Goal: Task Accomplishment & Management: Use online tool/utility

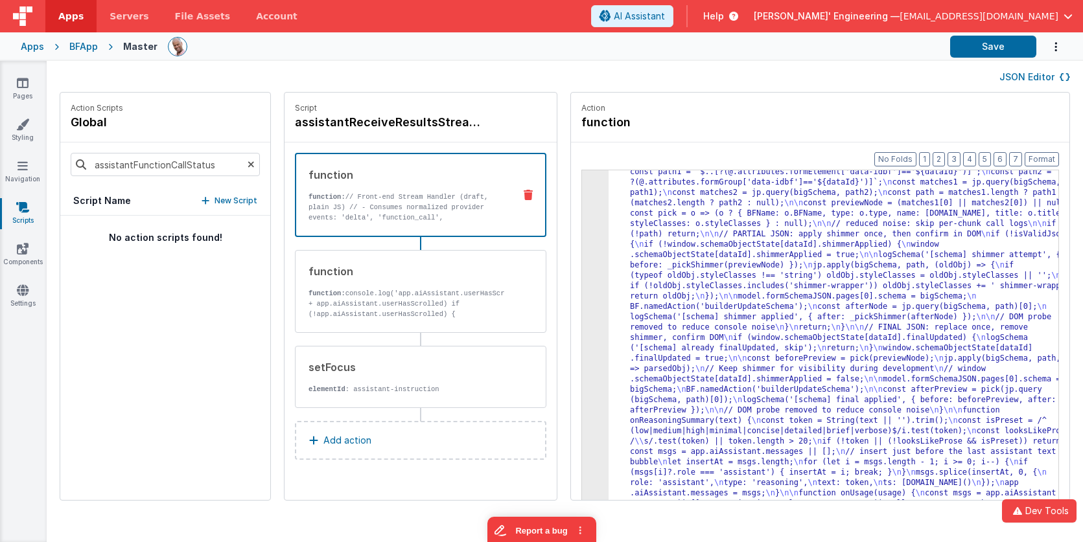
click at [249, 35] on div "Apps BFApp Master Save" at bounding box center [541, 46] width 1083 height 29
click at [23, 16] on img at bounding box center [22, 15] width 19 height 19
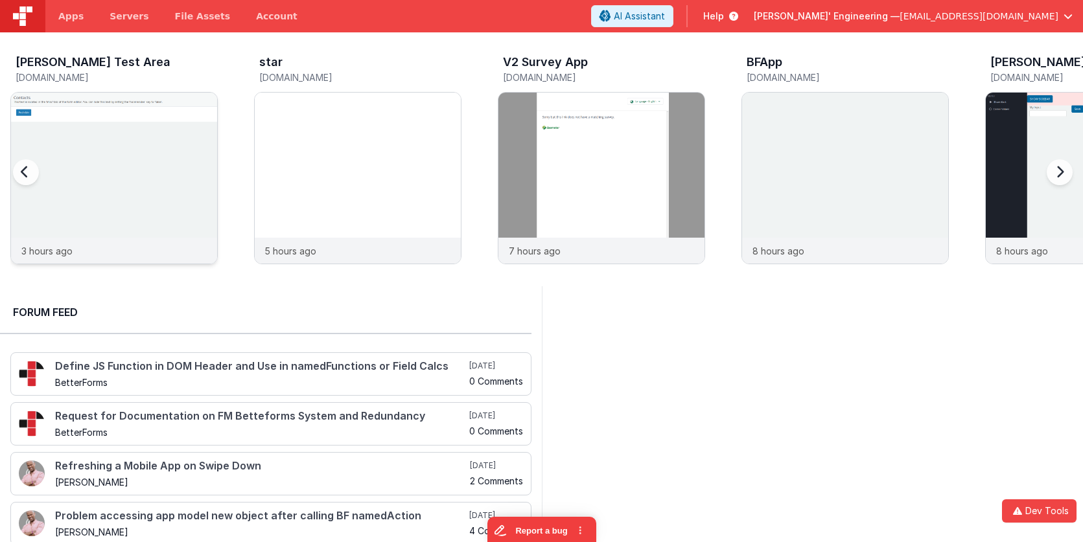
click at [128, 170] on img at bounding box center [114, 196] width 206 height 206
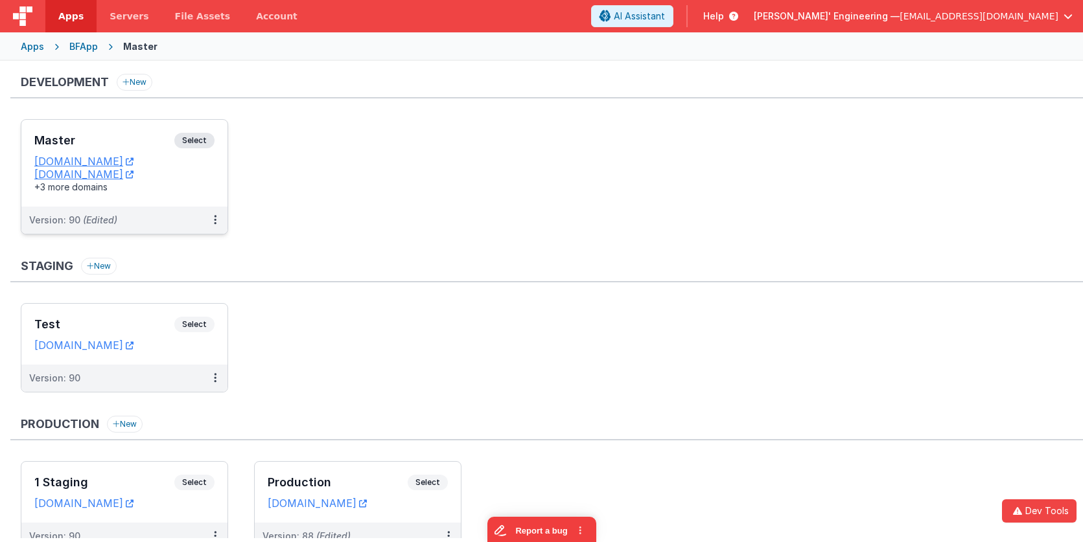
click at [197, 142] on span "Select" at bounding box center [194, 141] width 40 height 16
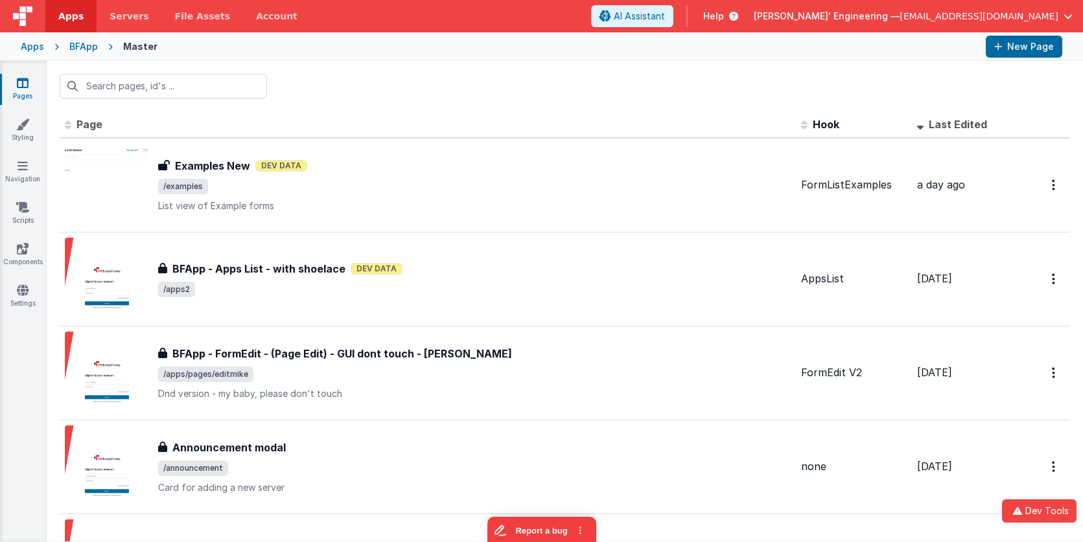
drag, startPoint x: 16, startPoint y: 8, endPoint x: 73, endPoint y: 19, distance: 57.4
click at [16, 8] on img at bounding box center [22, 15] width 19 height 19
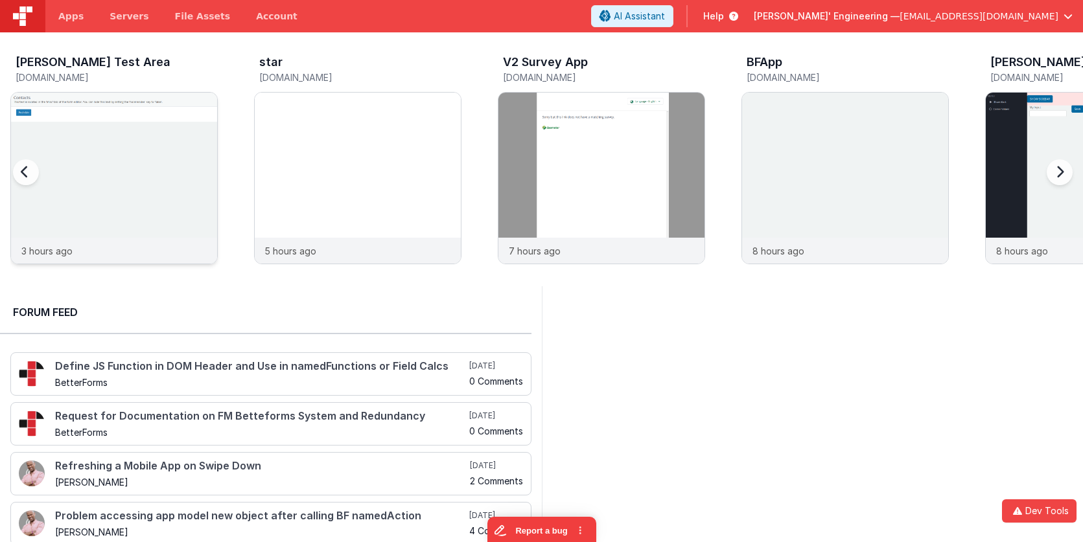
click at [87, 116] on img at bounding box center [114, 196] width 206 height 206
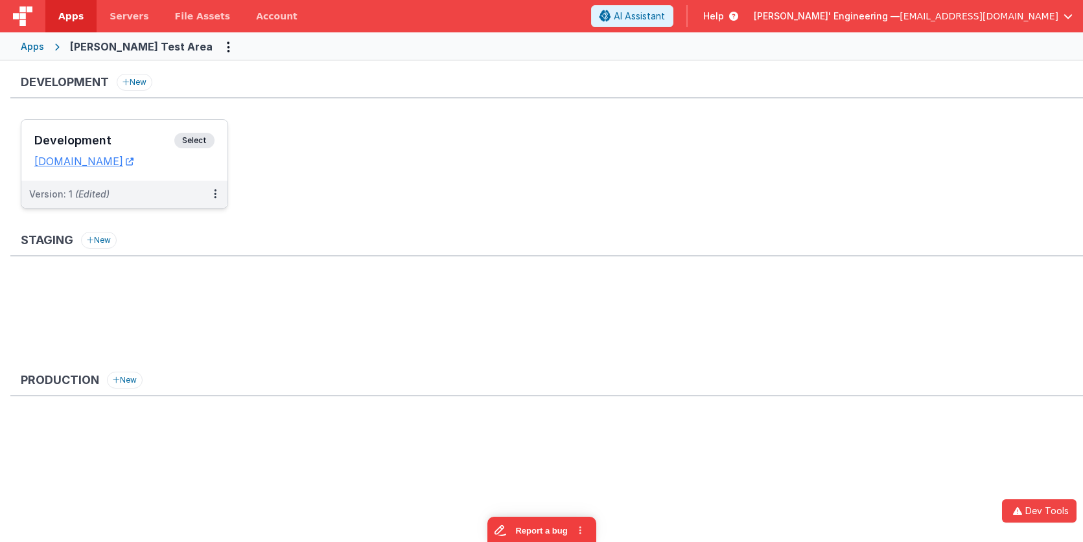
click at [136, 145] on h3 "Development" at bounding box center [104, 140] width 140 height 13
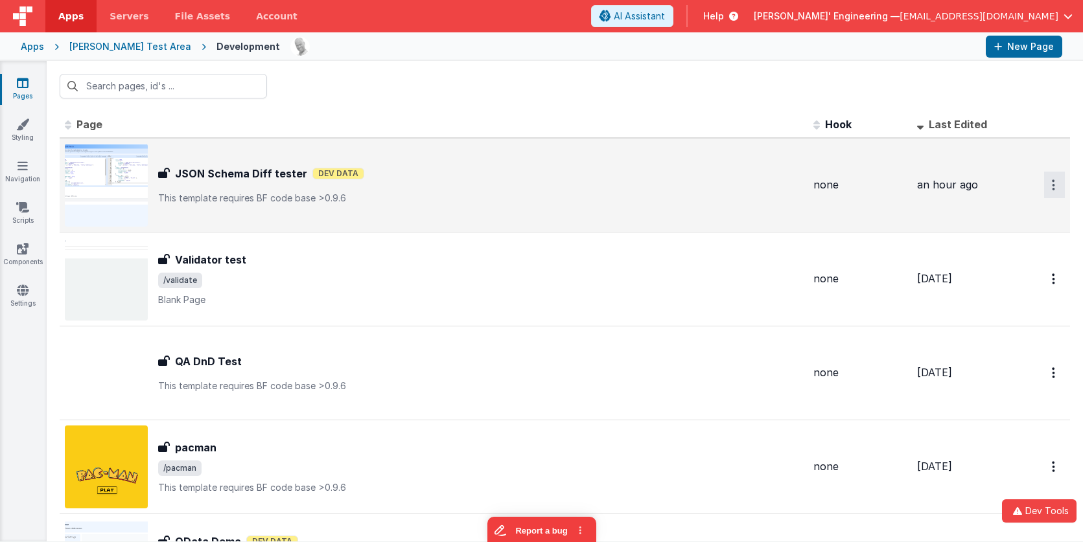
click at [1052, 186] on icon "Options" at bounding box center [1053, 185] width 3 height 11
click at [1000, 240] on link "Preview" at bounding box center [1008, 238] width 114 height 23
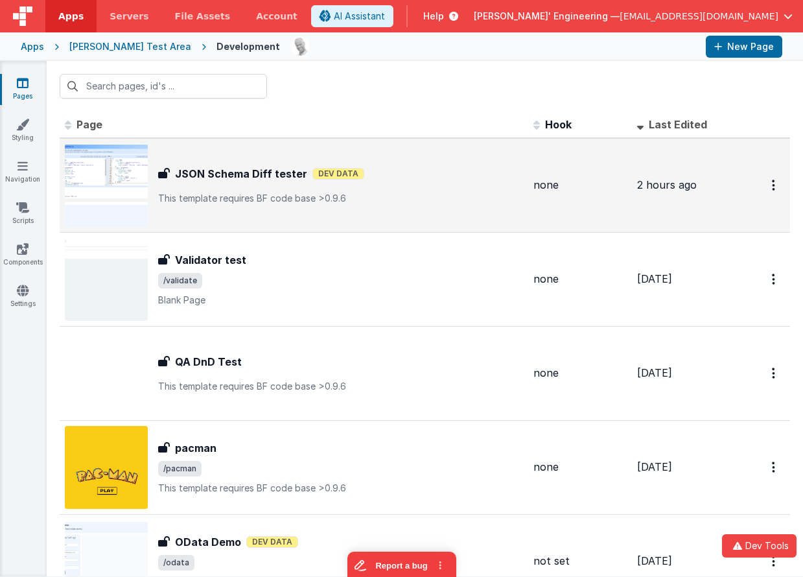
click at [38, 42] on div "Apps" at bounding box center [32, 46] width 23 height 13
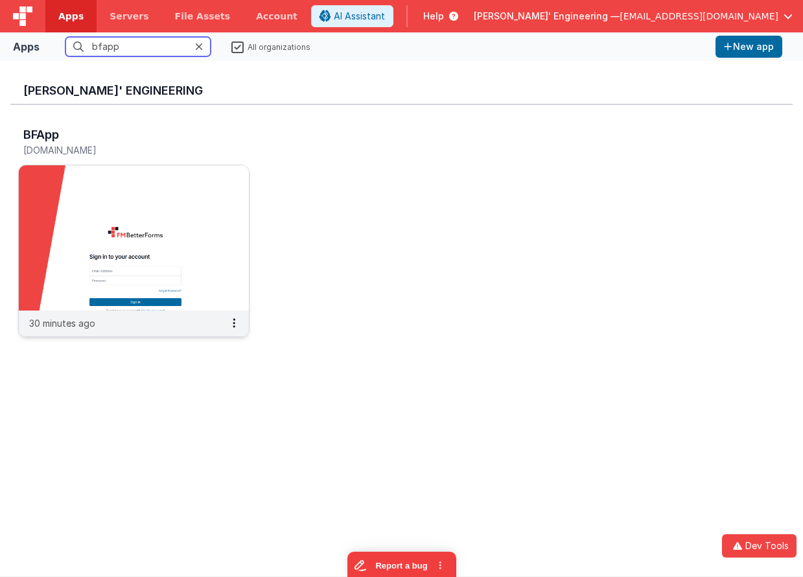
type input "bfapp"
click at [112, 216] on img at bounding box center [134, 237] width 230 height 145
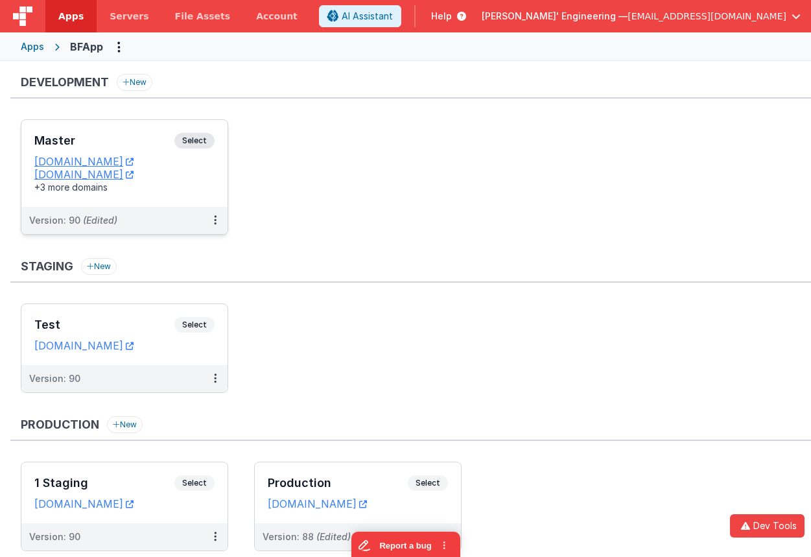
click at [170, 136] on h3 "Master" at bounding box center [104, 140] width 140 height 13
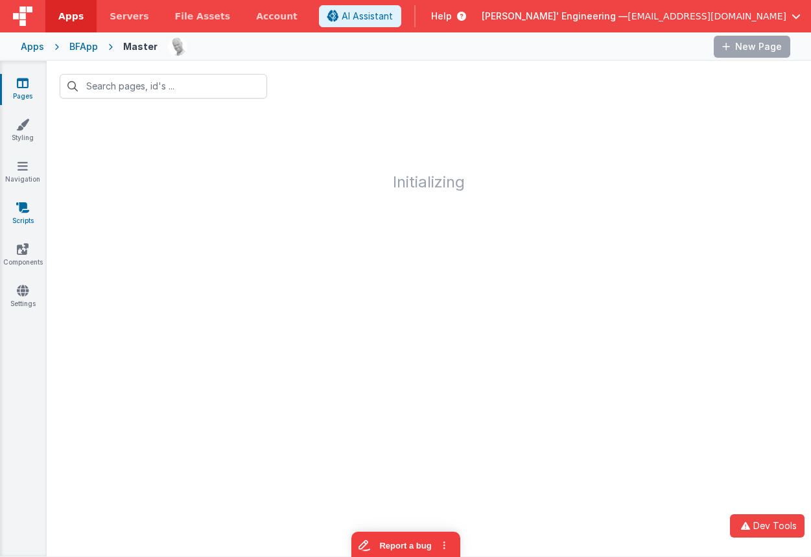
click at [27, 214] on link "Scripts" at bounding box center [22, 214] width 47 height 26
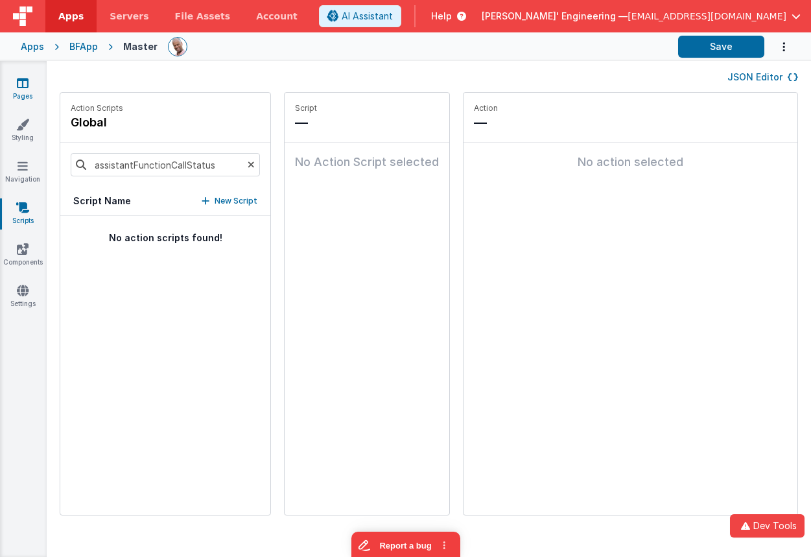
click at [20, 83] on icon at bounding box center [23, 82] width 12 height 13
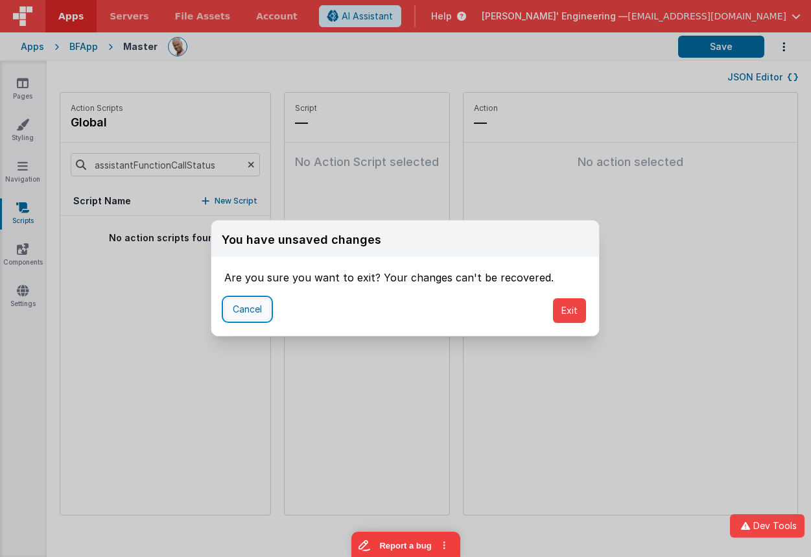
drag, startPoint x: 250, startPoint y: 306, endPoint x: 268, endPoint y: 303, distance: 18.4
click at [250, 306] on button "Cancel" at bounding box center [247, 309] width 46 height 22
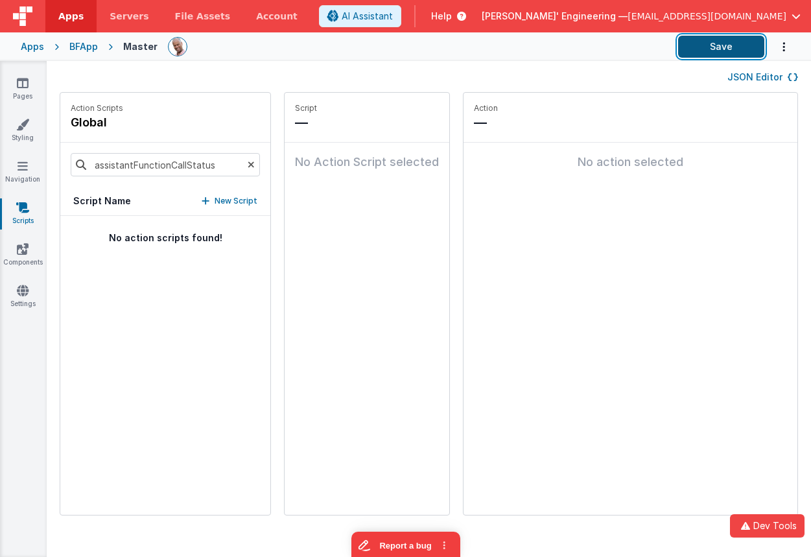
click at [734, 38] on button "Save" at bounding box center [721, 47] width 86 height 22
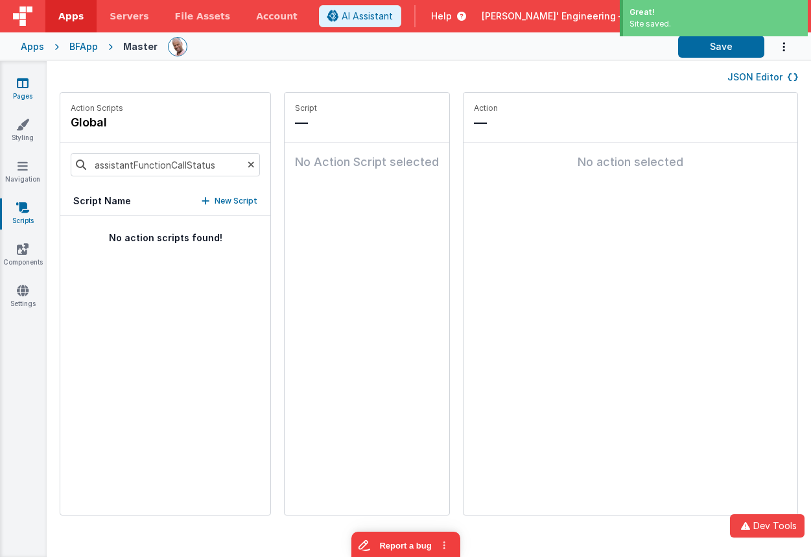
click at [29, 89] on link "Pages" at bounding box center [22, 89] width 47 height 26
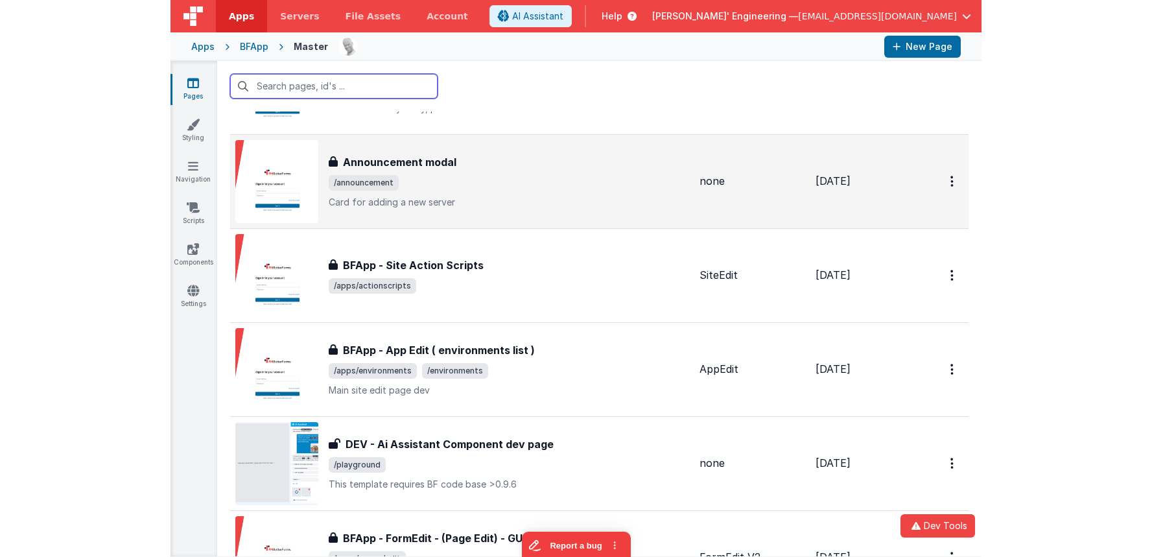
scroll to position [291, 0]
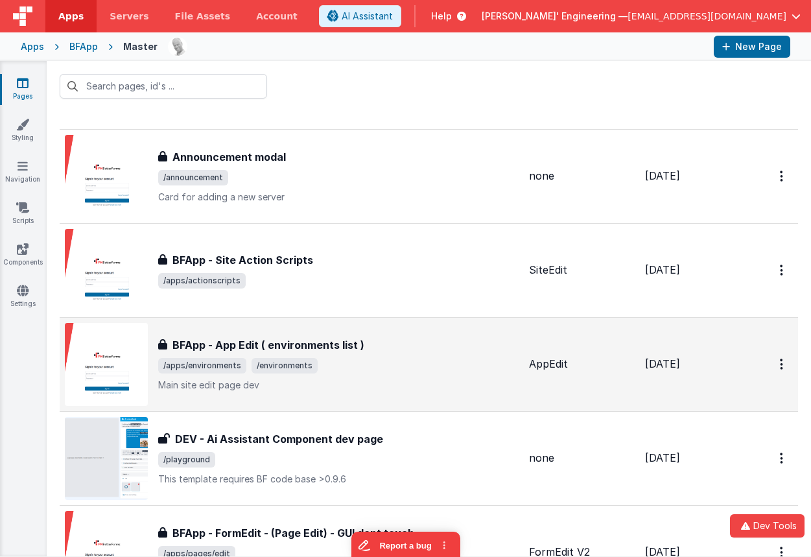
click at [365, 366] on span "/apps/environments /environments" at bounding box center [338, 366] width 360 height 16
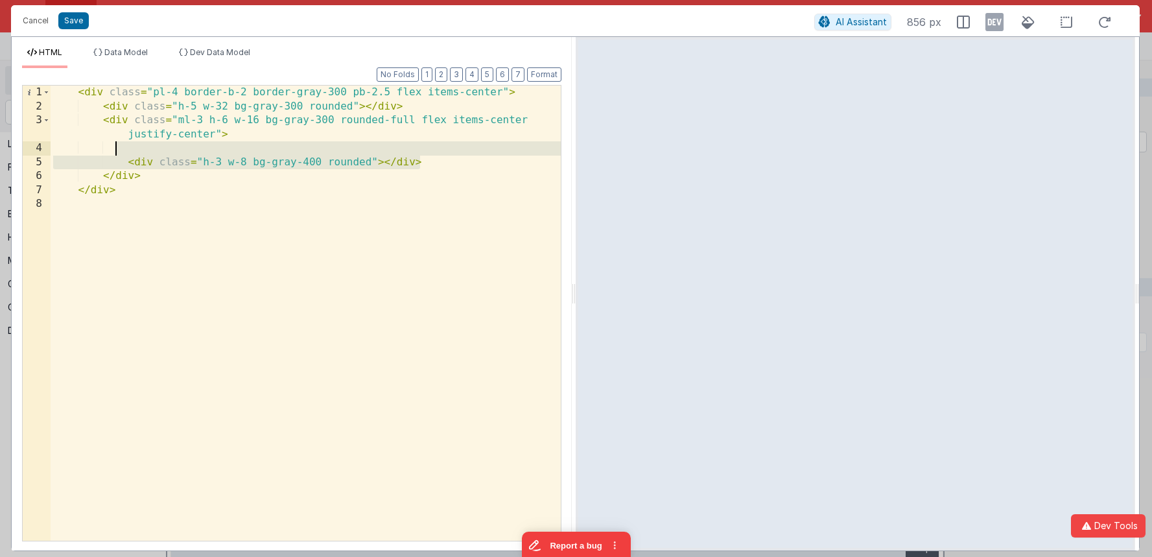
drag, startPoint x: 430, startPoint y: 163, endPoint x: 432, endPoint y: 154, distance: 8.6
click at [432, 154] on div "< div class = "pl-4 border-b-2 border-gray-300 pb-2.5 flex items-center" > < di…" at bounding box center [306, 327] width 510 height 483
click at [453, 161] on div "< div class = "pl-4 border-b-2 border-gray-300 pb-2.5 flex items-center" > < di…" at bounding box center [306, 327] width 510 height 483
drag, startPoint x: 453, startPoint y: 157, endPoint x: 454, endPoint y: 151, distance: 6.5
click at [454, 151] on div "< div class = "pl-4 border-b-2 border-gray-300 pb-2.5 flex items-center" > < di…" at bounding box center [306, 327] width 510 height 483
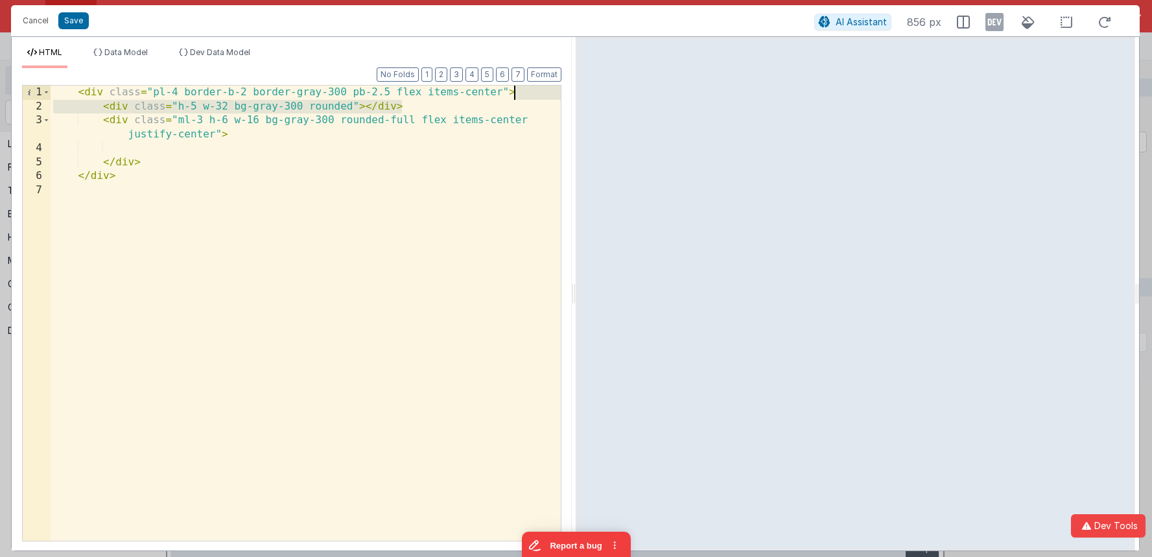
drag, startPoint x: 530, startPoint y: 104, endPoint x: 534, endPoint y: 93, distance: 11.7
click at [534, 93] on div "< div class = "pl-4 border-b-2 border-gray-300 pb-2.5 flex items-center" > < di…" at bounding box center [306, 327] width 510 height 483
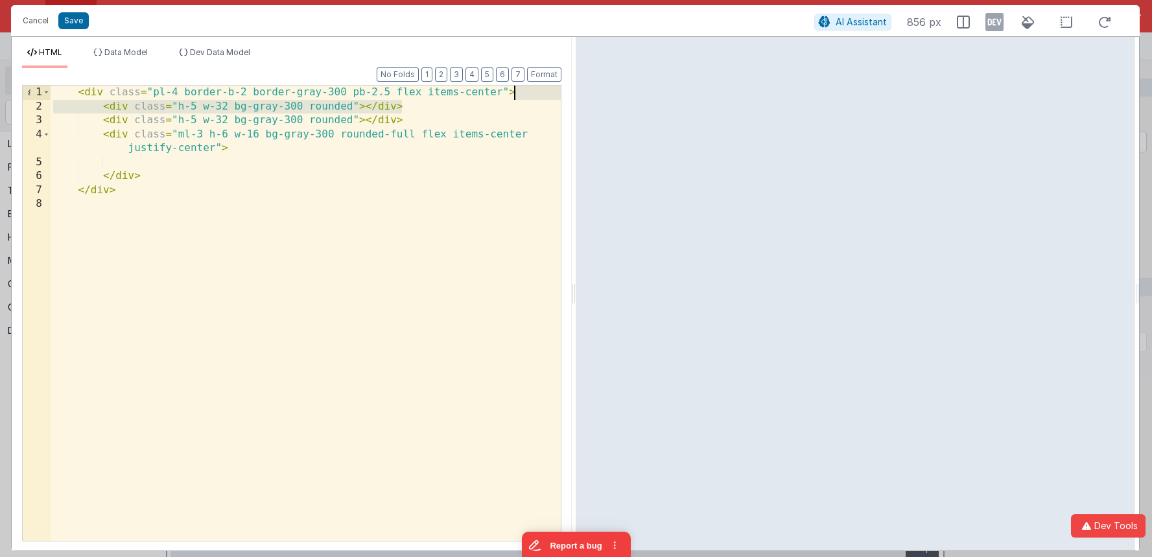
click at [248, 91] on div "< div class = "pl-4 border-b-2 border-gray-300 pb-2.5 flex items-center" > < di…" at bounding box center [306, 327] width 510 height 483
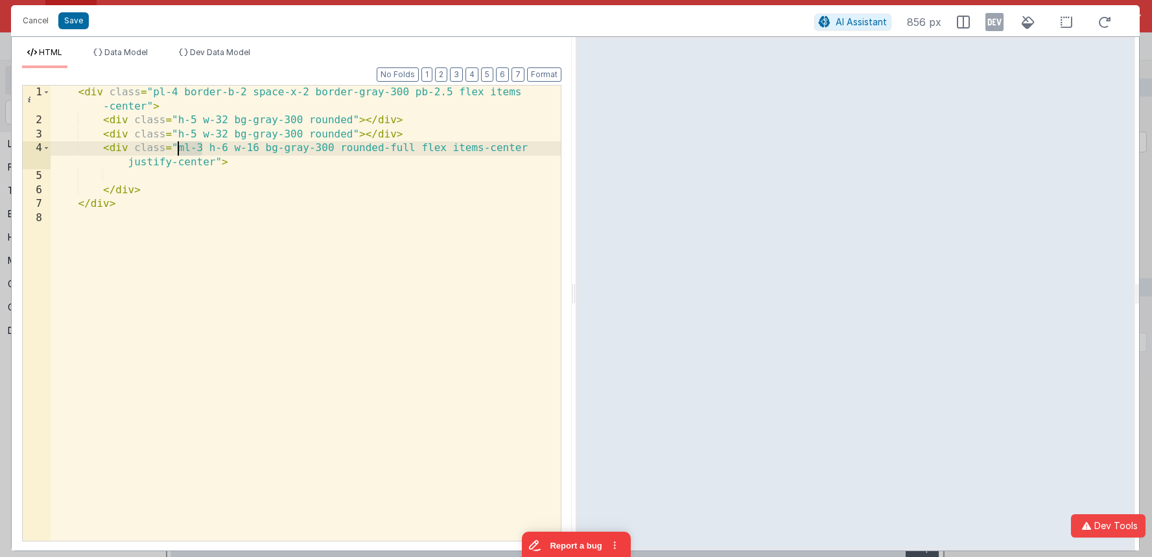
drag, startPoint x: 203, startPoint y: 150, endPoint x: 177, endPoint y: 149, distance: 26.6
click at [177, 149] on div "< div class = "pl-4 border-b-2 space-x-2 border-gray-300 pb-2.5 flex items -cen…" at bounding box center [306, 334] width 510 height 497
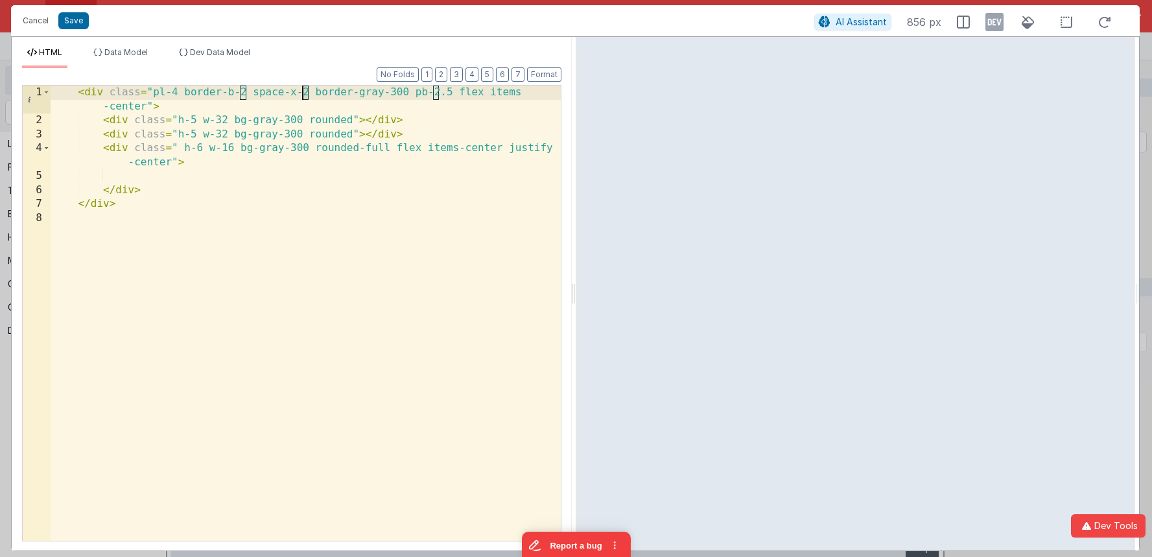
click at [303, 93] on div "< div class = "pl-4 border-b-2 space-x-2 border-gray-300 pb-2.5 flex items -cen…" at bounding box center [306, 334] width 510 height 497
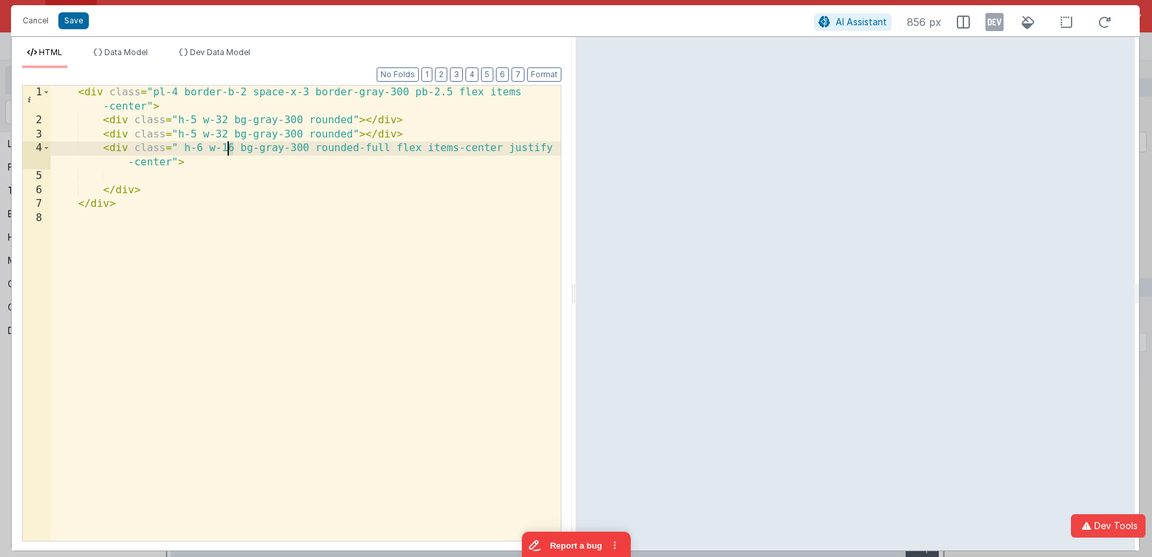
click at [227, 150] on div "< div class = "pl-4 border-b-2 space-x-3 border-gray-300 pb-2.5 flex items -cen…" at bounding box center [306, 334] width 510 height 497
click at [196, 149] on div "< div class = "pl-4 border-b-2 space-x-3 border-gray-300 pb-2.5 flex items -cen…" at bounding box center [306, 334] width 510 height 497
click at [80, 24] on button "Save" at bounding box center [73, 20] width 30 height 17
click at [222, 151] on div "< div class = "pl-4 border-b-2 space-x-3 border-gray-300 pb-2.5 flex items -cen…" at bounding box center [306, 334] width 510 height 497
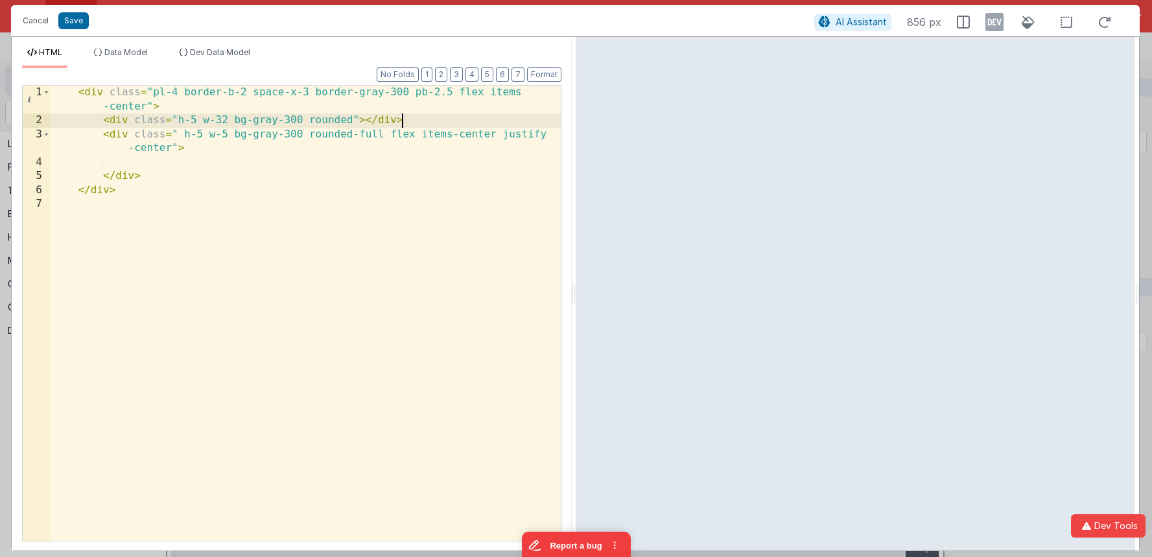
click at [354, 124] on div "< div class = "pl-4 border-b-2 space-x-3 border-gray-300 pb-2.5 flex items -cen…" at bounding box center [306, 334] width 510 height 497
click at [65, 17] on button "Save" at bounding box center [73, 20] width 30 height 17
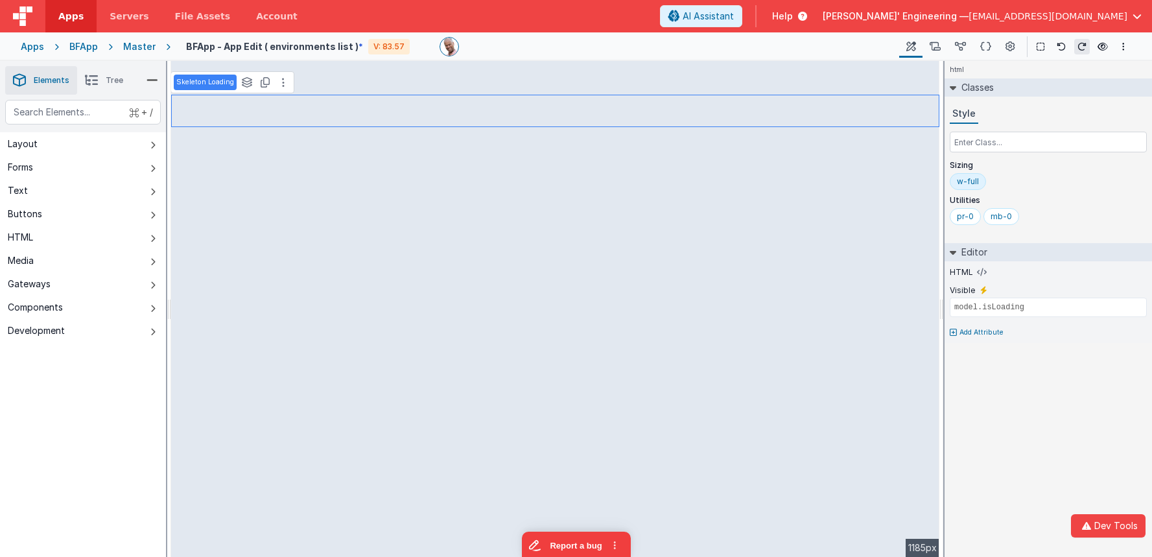
click at [505, 71] on div "Saved" at bounding box center [576, 66] width 1152 height 10
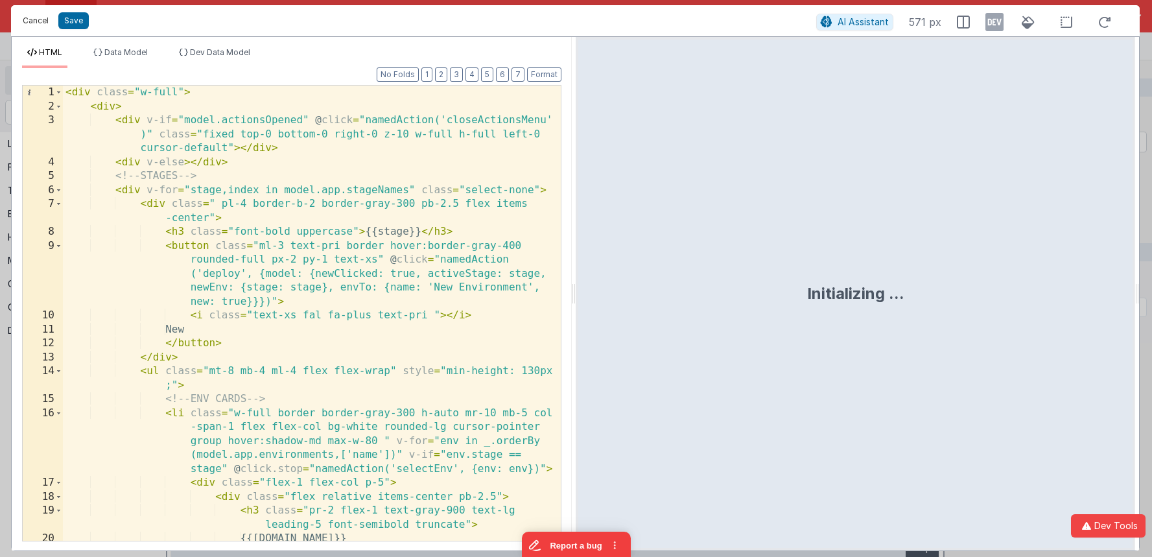
click at [43, 22] on button "Cancel" at bounding box center [35, 21] width 39 height 18
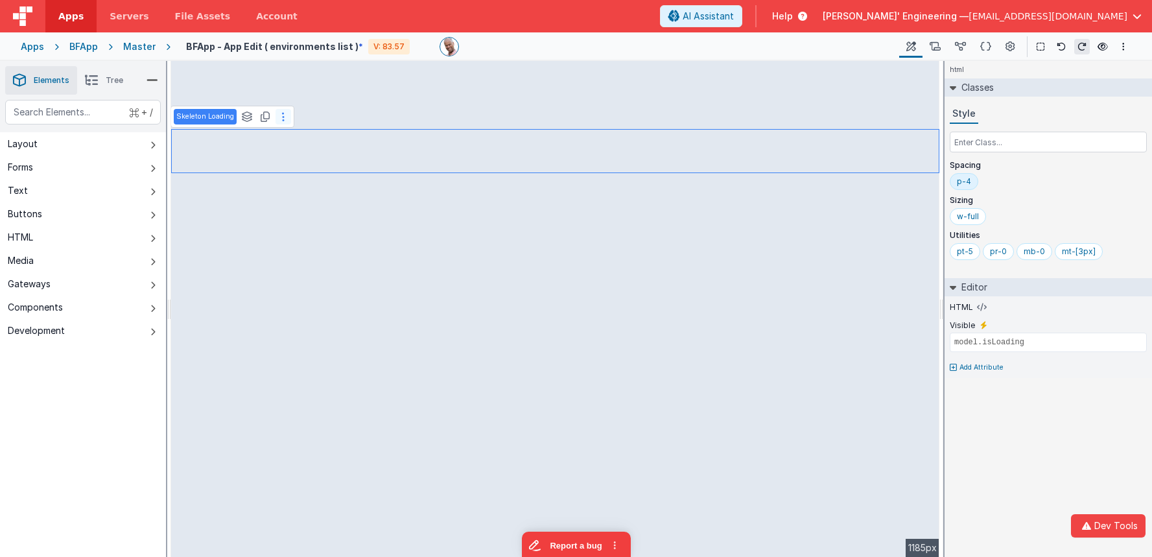
click at [286, 116] on button at bounding box center [283, 117] width 16 height 16
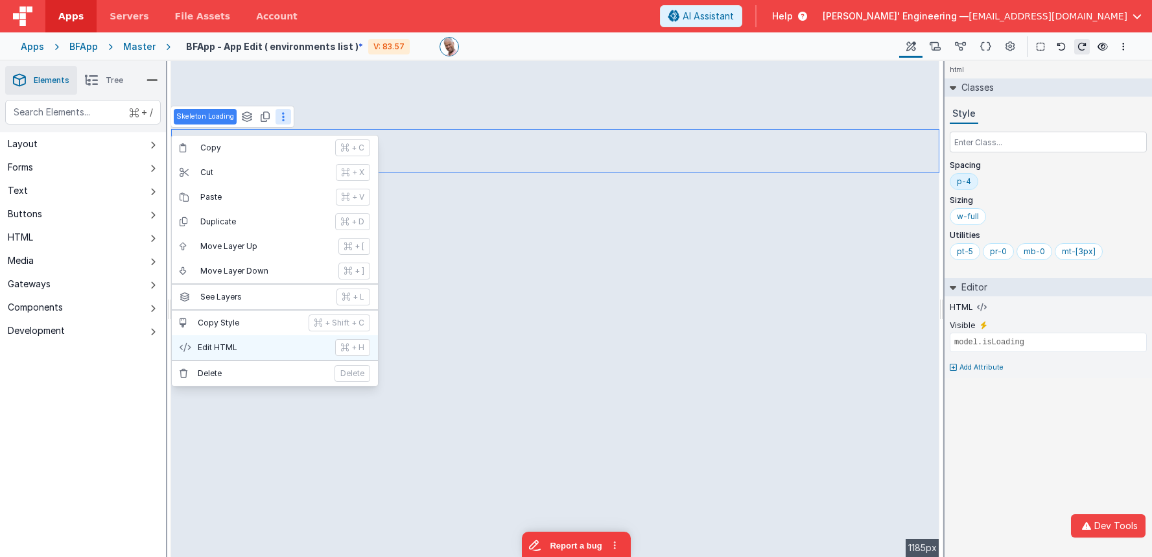
click at [342, 342] on icon at bounding box center [345, 347] width 8 height 10
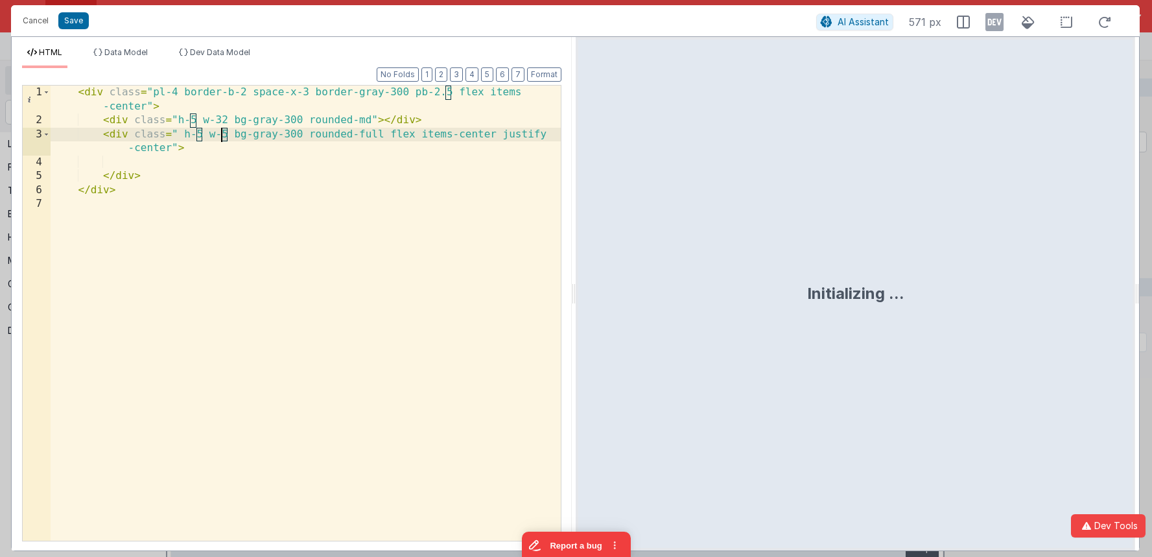
click at [221, 134] on div "< div class = "pl-4 border-b-2 space-x-3 border-gray-300 pb-2.5 flex items -cen…" at bounding box center [306, 334] width 510 height 497
click at [290, 137] on div "< div class = "pl-4 border-b-2 space-x-3 border-gray-300 pb-2.5 flex items -cen…" at bounding box center [306, 334] width 510 height 497
click at [196, 135] on div "< div class = "pl-4 border-b-2 space-x-3 border-gray-300 pb-2.5 flex items -cen…" at bounding box center [306, 334] width 510 height 497
click at [191, 121] on div "< div class = "pl-4 border-b-2 space-x-3 border-gray-300 pb-2.5 flex items -cen…" at bounding box center [306, 334] width 510 height 497
click at [227, 135] on div "< div class = "pl-4 border-b-2 space-x-3 border-gray-300 pb-2.5 flex items -cen…" at bounding box center [306, 334] width 510 height 497
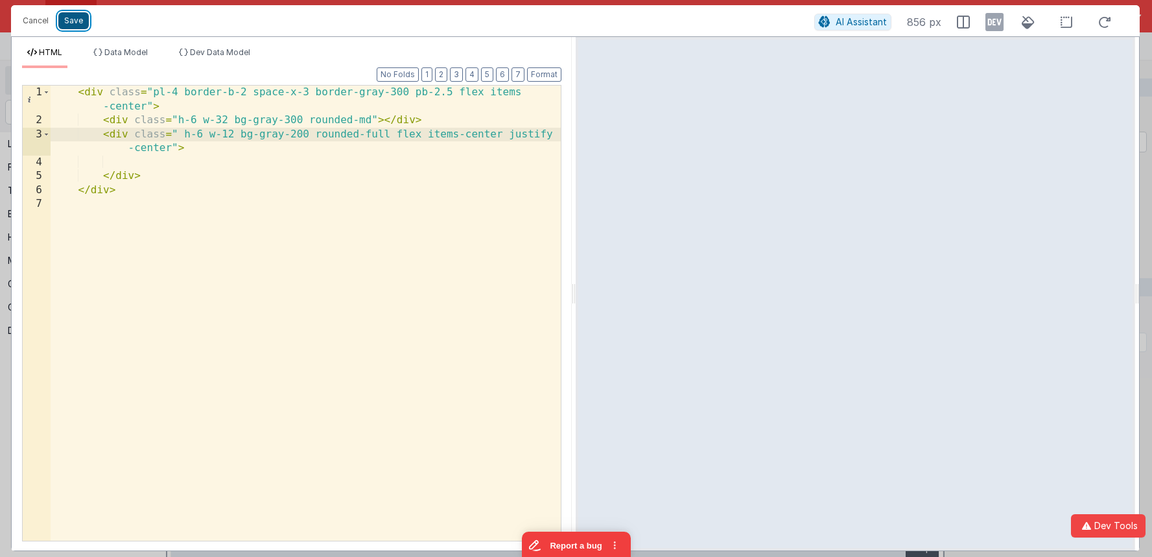
click at [77, 24] on button "Save" at bounding box center [73, 20] width 30 height 17
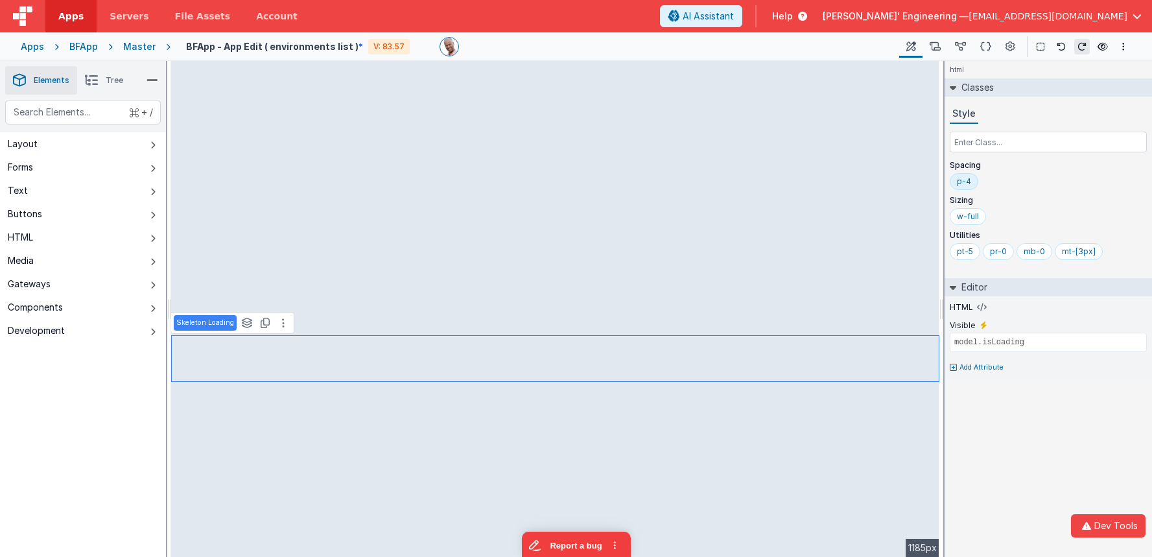
drag, startPoint x: 1042, startPoint y: 49, endPoint x: 1020, endPoint y: 66, distance: 28.1
click at [1042, 49] on icon at bounding box center [1040, 46] width 8 height 9
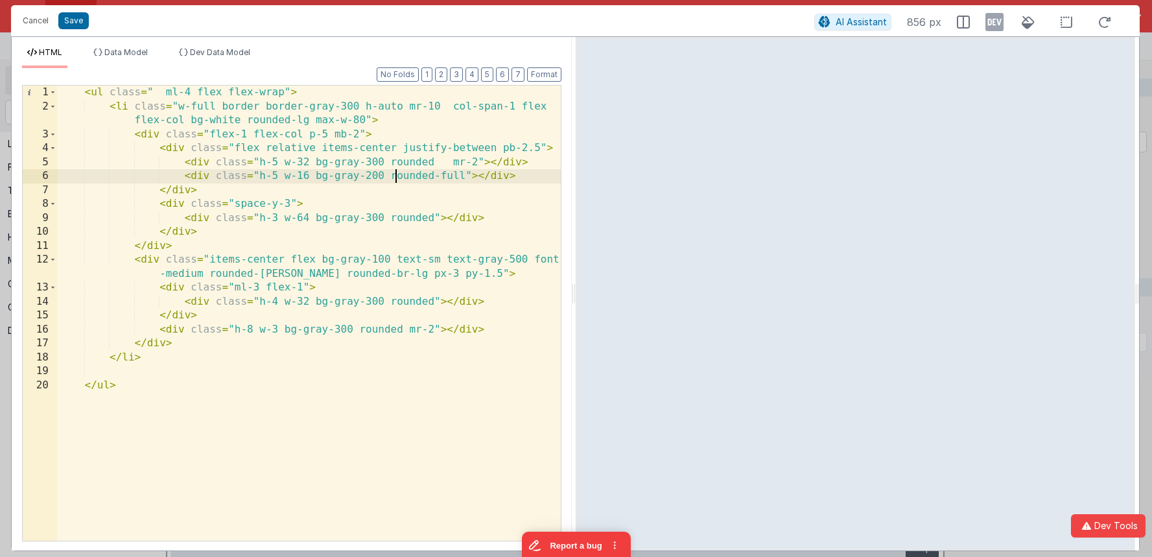
click at [395, 176] on div "< ul class = " ml-4 flex flex-wrap" > < li class = "w-full border border-gray-3…" at bounding box center [309, 327] width 504 height 483
click at [366, 177] on div "< ul class = " ml-4 flex flex-wrap" > < li class = "w-full border border-gray-3…" at bounding box center [309, 327] width 504 height 483
click at [370, 219] on div "< ul class = " ml-4 flex flex-wrap" > < li class = "w-full border border-gray-3…" at bounding box center [309, 327] width 504 height 483
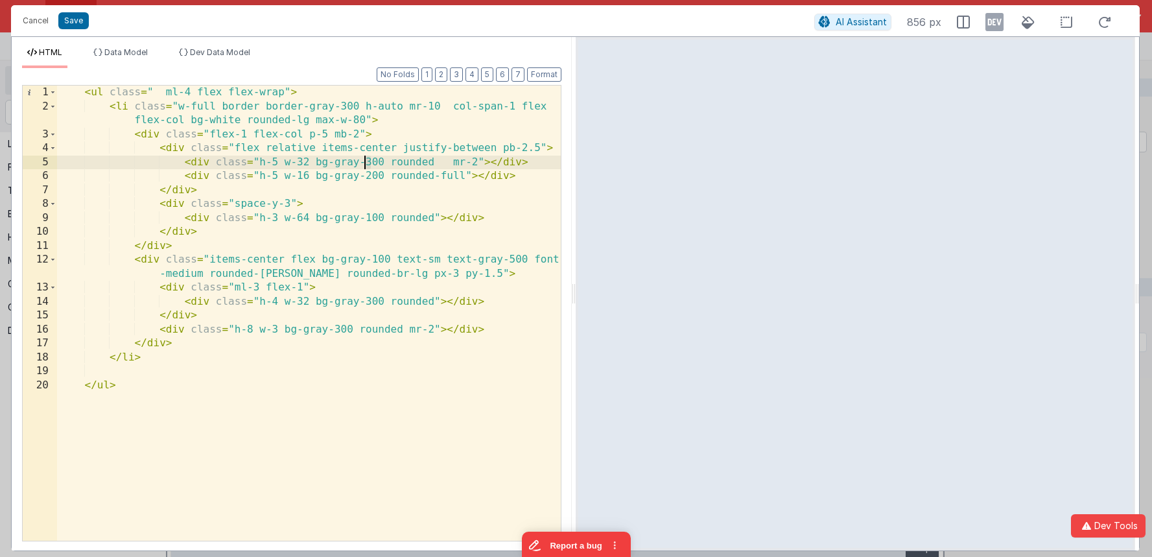
click at [365, 163] on div "< ul class = " ml-4 flex flex-wrap" > < li class = "w-full border border-gray-3…" at bounding box center [309, 327] width 504 height 483
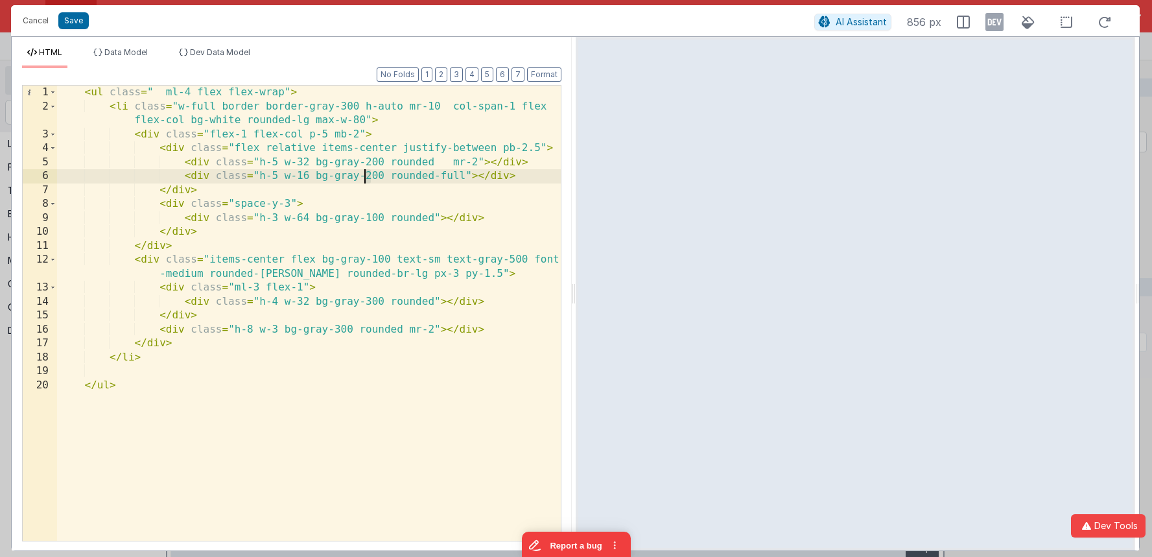
drag, startPoint x: 368, startPoint y: 173, endPoint x: 399, endPoint y: 178, distance: 31.4
click at [365, 174] on div "< ul class = " ml-4 flex flex-wrap" > < li class = "w-full border border-gray-3…" at bounding box center [309, 327] width 504 height 483
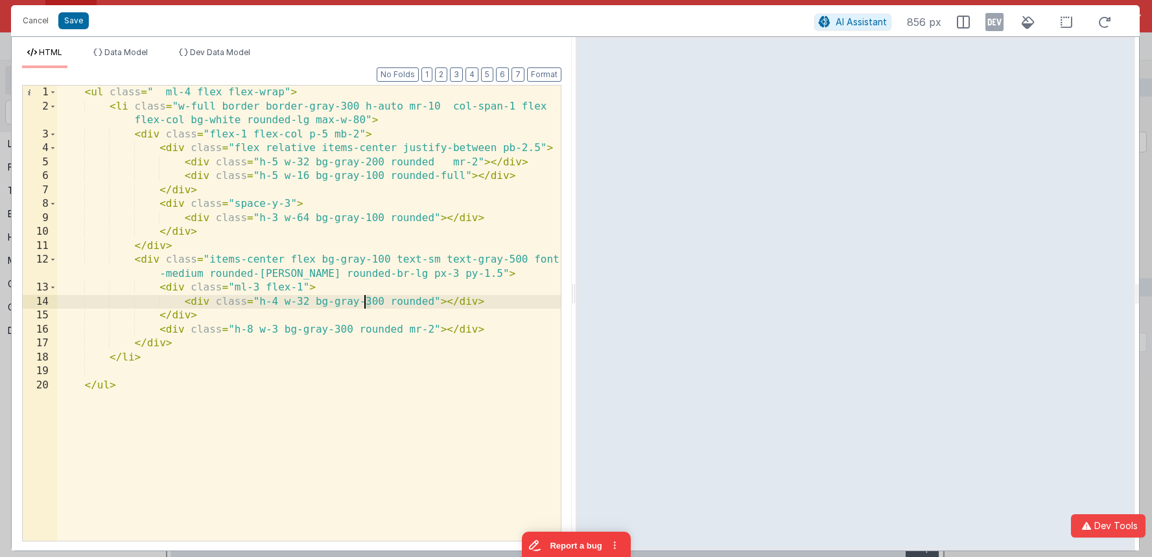
click at [367, 301] on div "< ul class = " ml-4 flex flex-wrap" > < li class = "w-full border border-gray-3…" at bounding box center [309, 327] width 504 height 483
click at [335, 329] on div "< ul class = " ml-4 flex flex-wrap" > < li class = "w-full border border-gray-3…" at bounding box center [309, 327] width 504 height 483
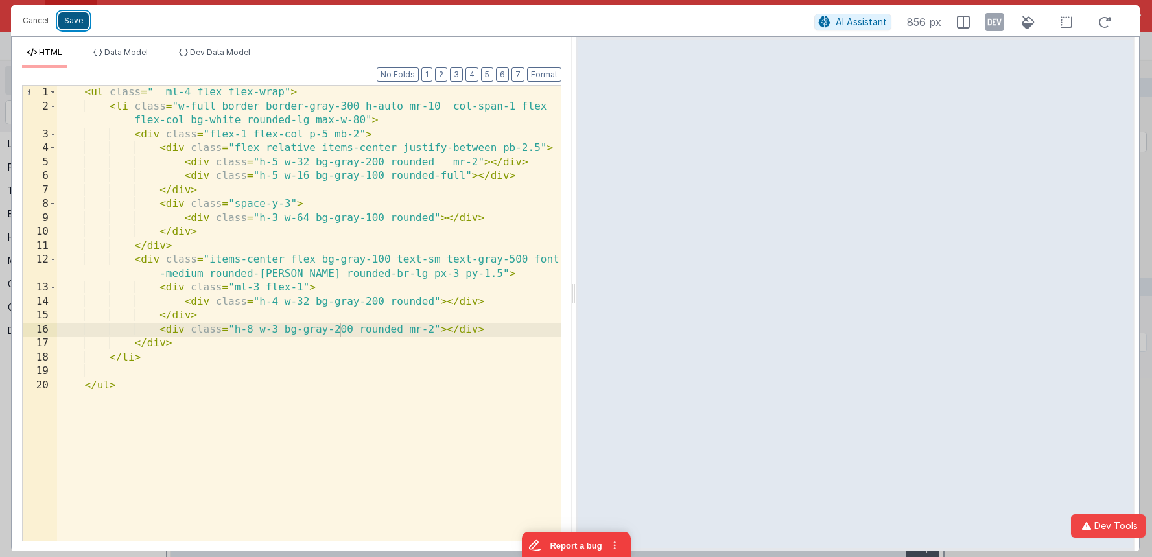
click at [73, 27] on button "Save" at bounding box center [73, 20] width 30 height 17
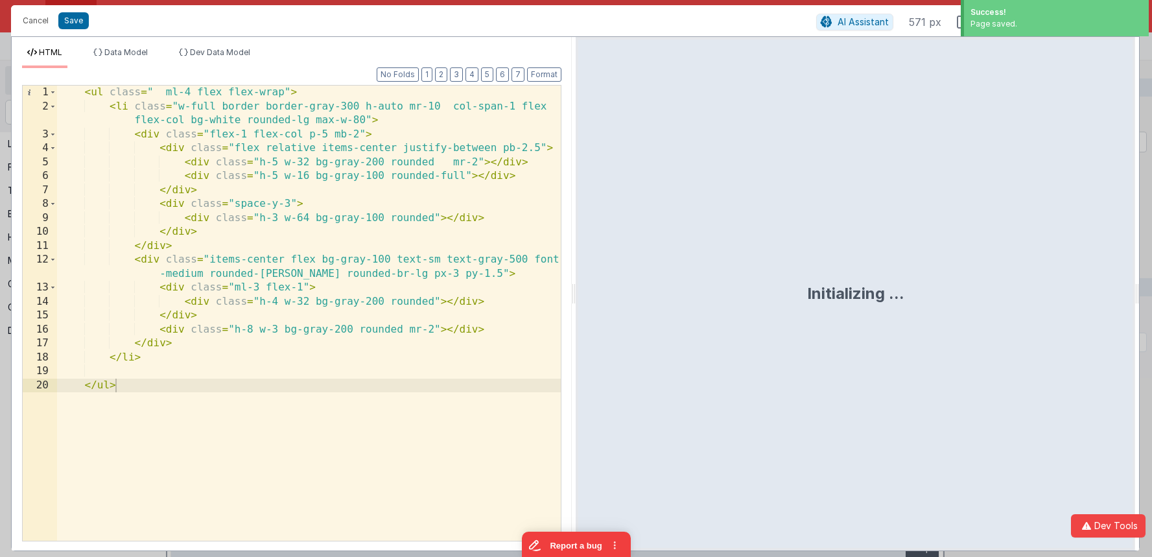
click at [347, 263] on div "< ul class = " ml-4 flex flex-wrap" > < li class = "w-full border border-gray-3…" at bounding box center [309, 327] width 504 height 483
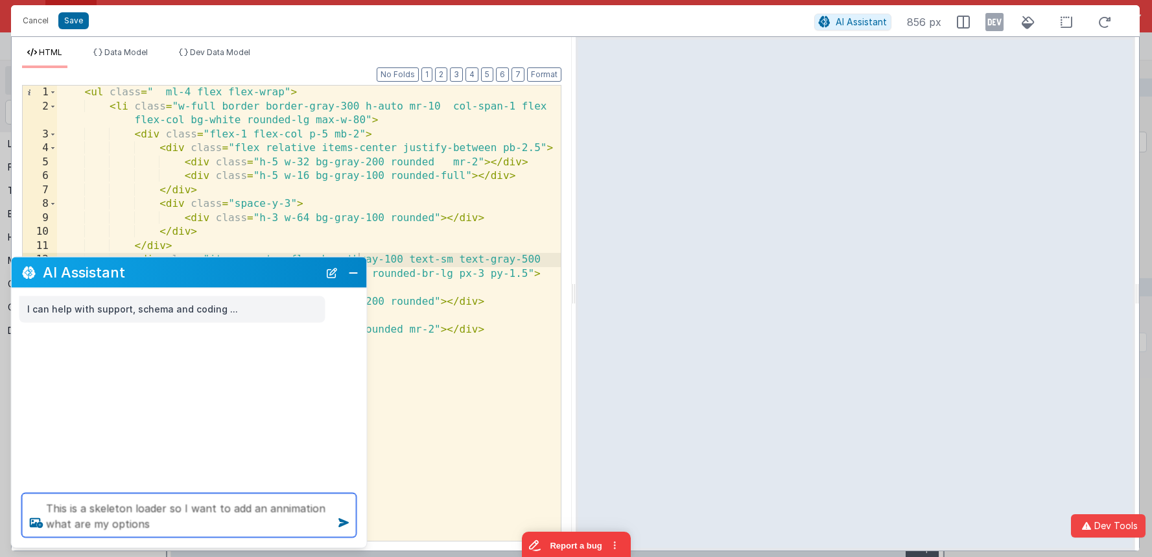
type textarea "This is a skeleton loader so I want to add an annimation what are my options"
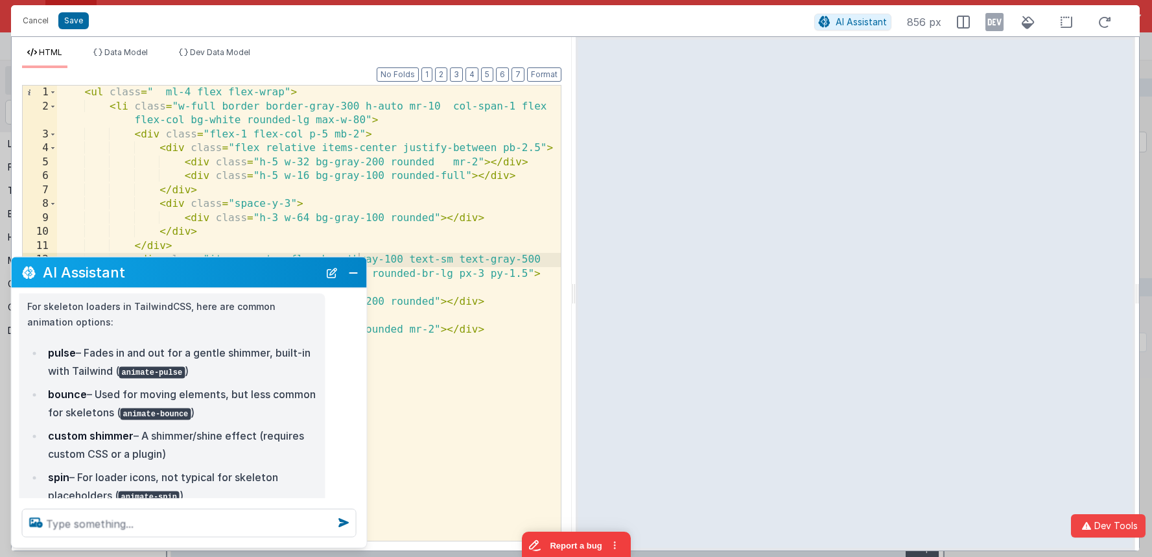
scroll to position [56, 0]
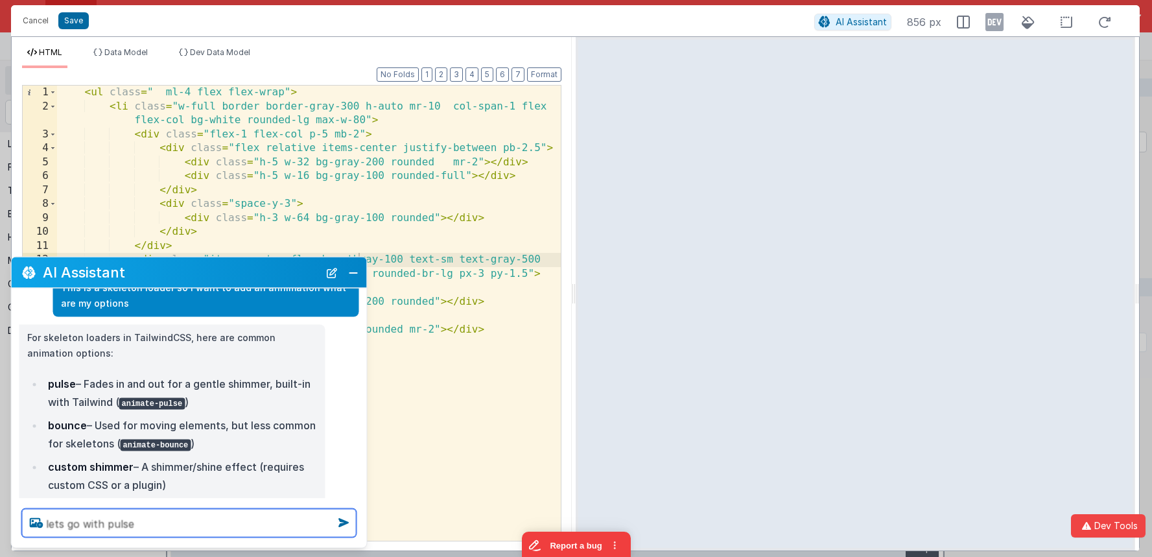
type textarea "lets go with pulse"
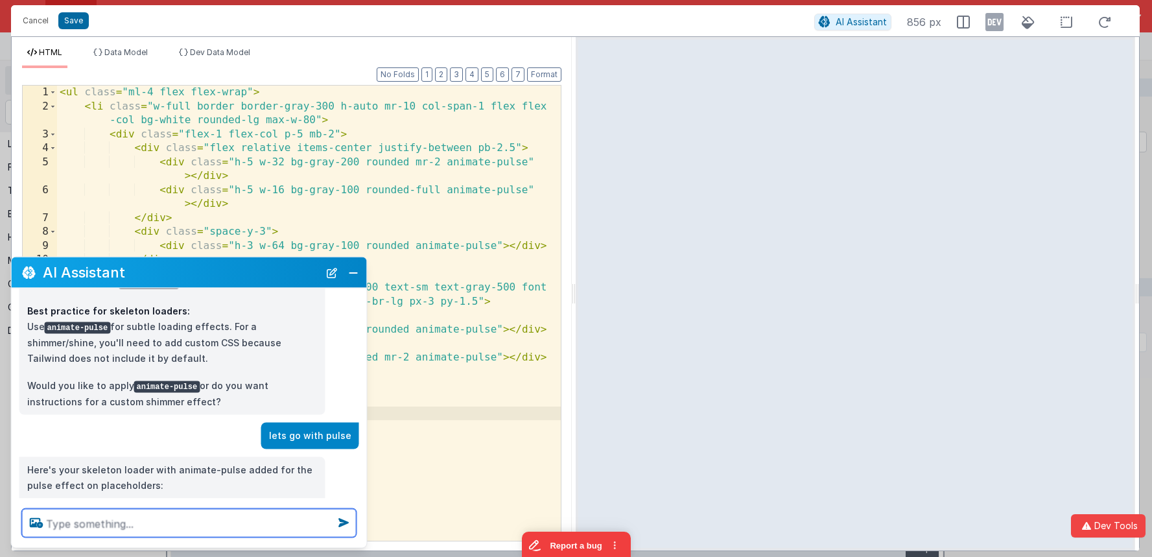
scroll to position [328, 0]
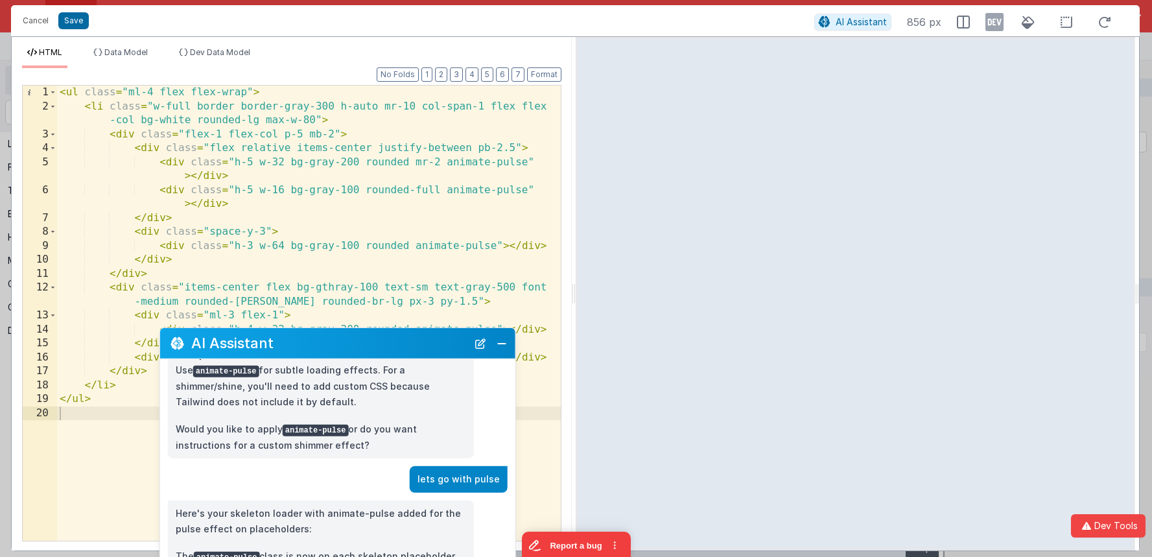
drag, startPoint x: 246, startPoint y: 275, endPoint x: 395, endPoint y: 346, distance: 164.6
click at [395, 345] on h2 "AI Assistant" at bounding box center [329, 343] width 276 height 16
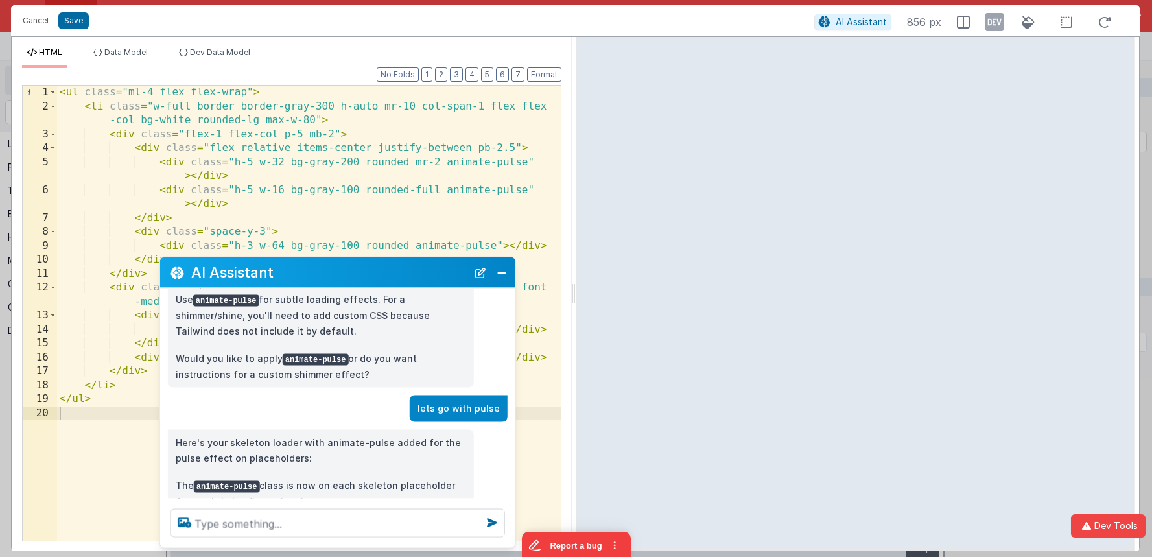
scroll to position [369, 0]
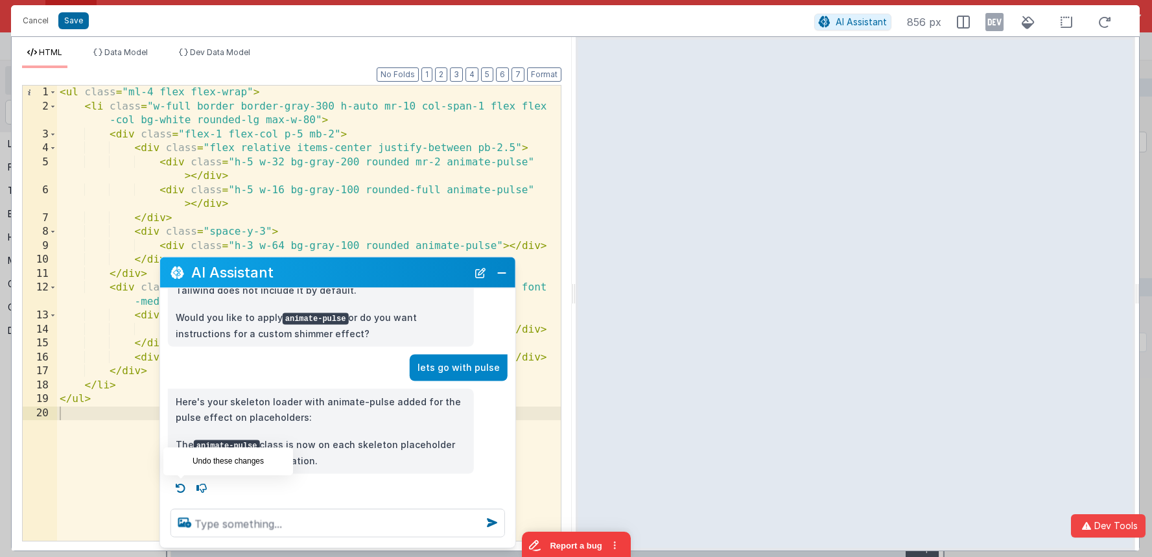
click at [181, 490] on icon at bounding box center [180, 488] width 21 height 21
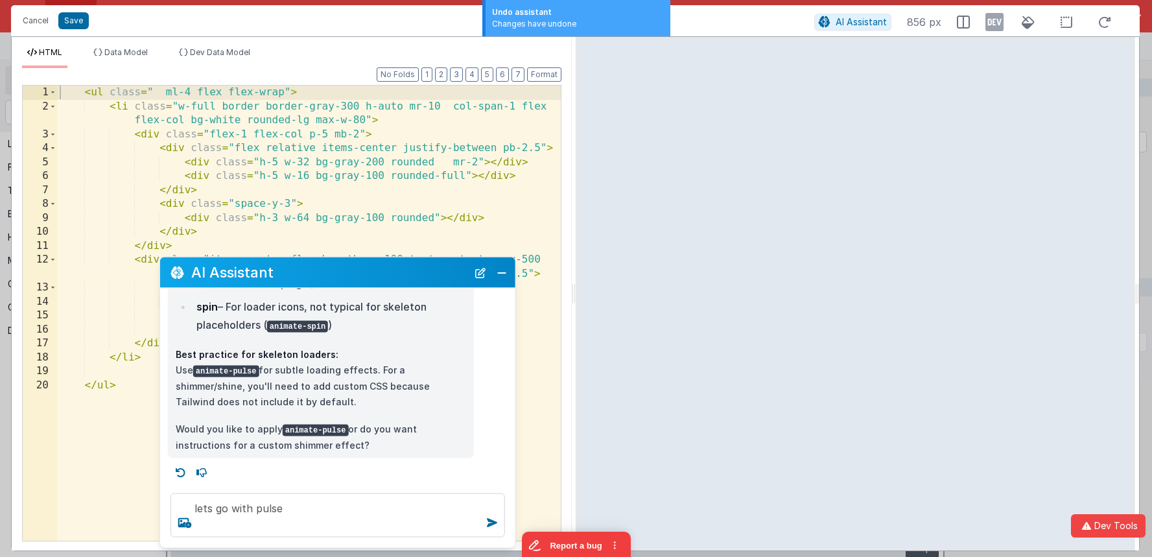
scroll to position [257, 0]
click at [181, 489] on div "lets go with pulse" at bounding box center [337, 515] width 355 height 65
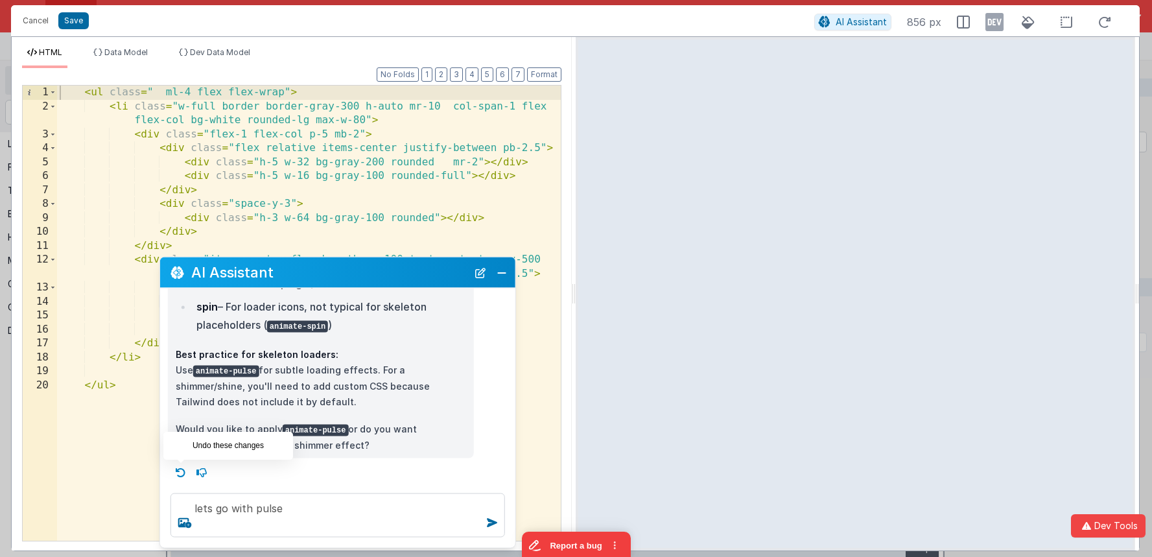
click at [182, 471] on icon at bounding box center [180, 472] width 21 height 21
type textarea "This is a skeleton loader so I want to add an annimation what are my options"
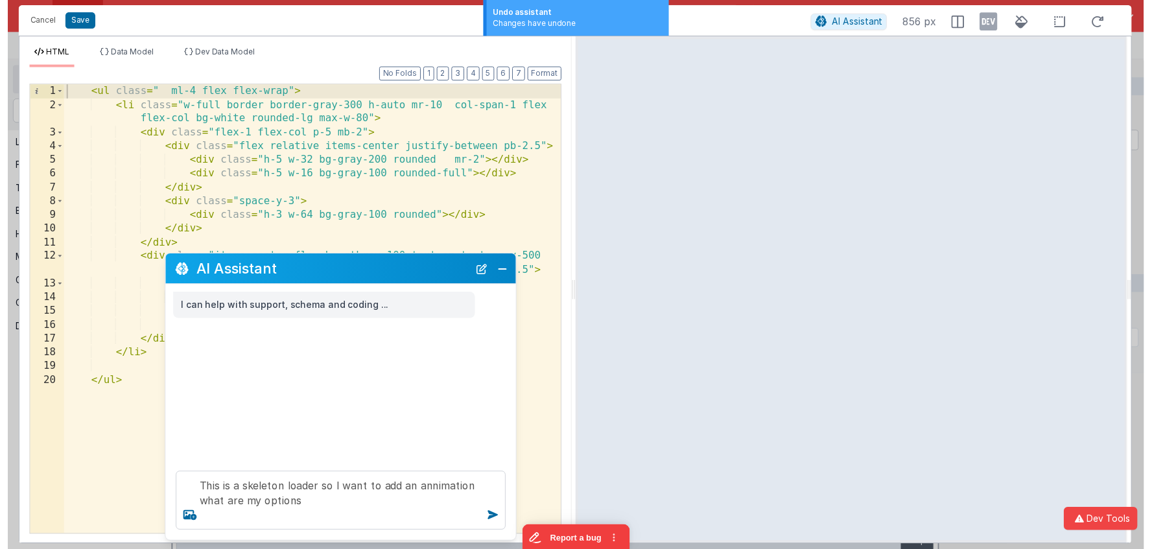
scroll to position [0, 0]
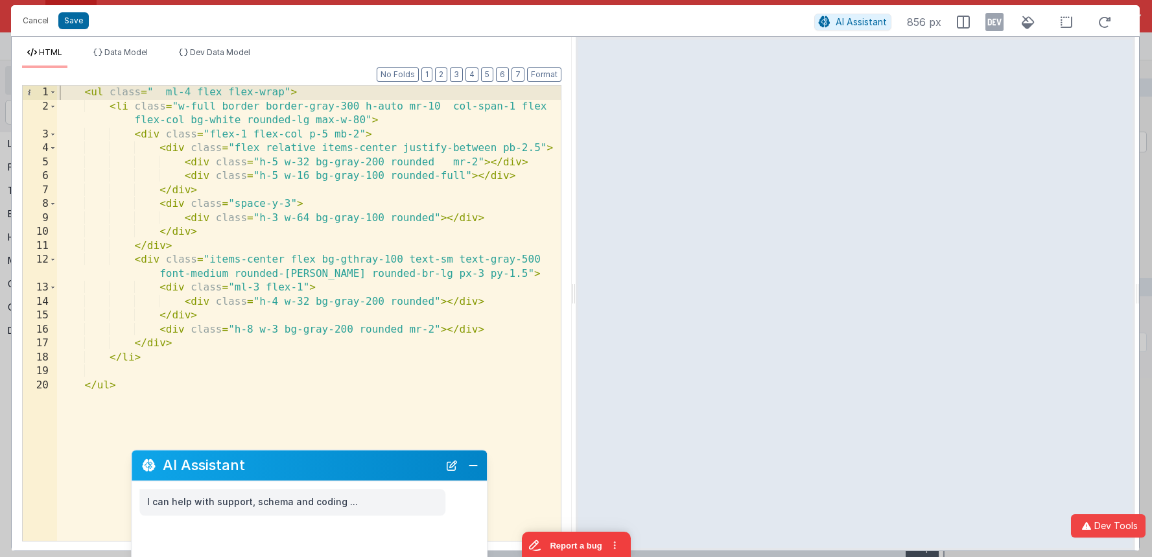
drag, startPoint x: 415, startPoint y: 277, endPoint x: 387, endPoint y: 470, distance: 194.5
click at [387, 470] on h2 "AI Assistant" at bounding box center [301, 466] width 276 height 16
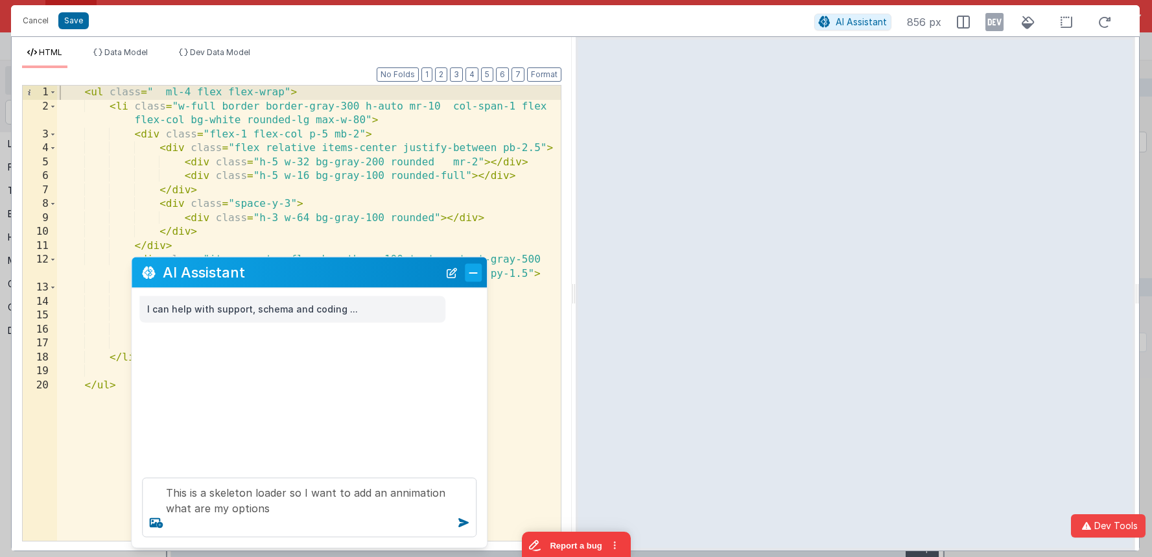
click at [466, 272] on button "Close" at bounding box center [473, 272] width 17 height 18
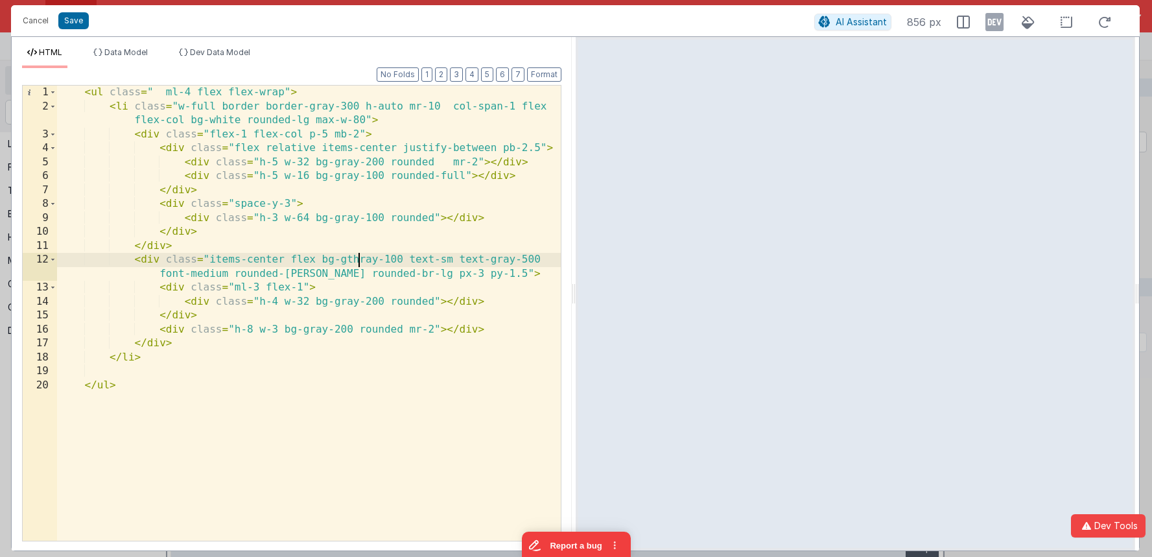
drag, startPoint x: 356, startPoint y: 259, endPoint x: 399, endPoint y: 262, distance: 42.3
click at [356, 259] on div "< ul class = " ml-4 flex flex-wrap" > < li class = "w-full border border-gray-3…" at bounding box center [309, 327] width 504 height 483
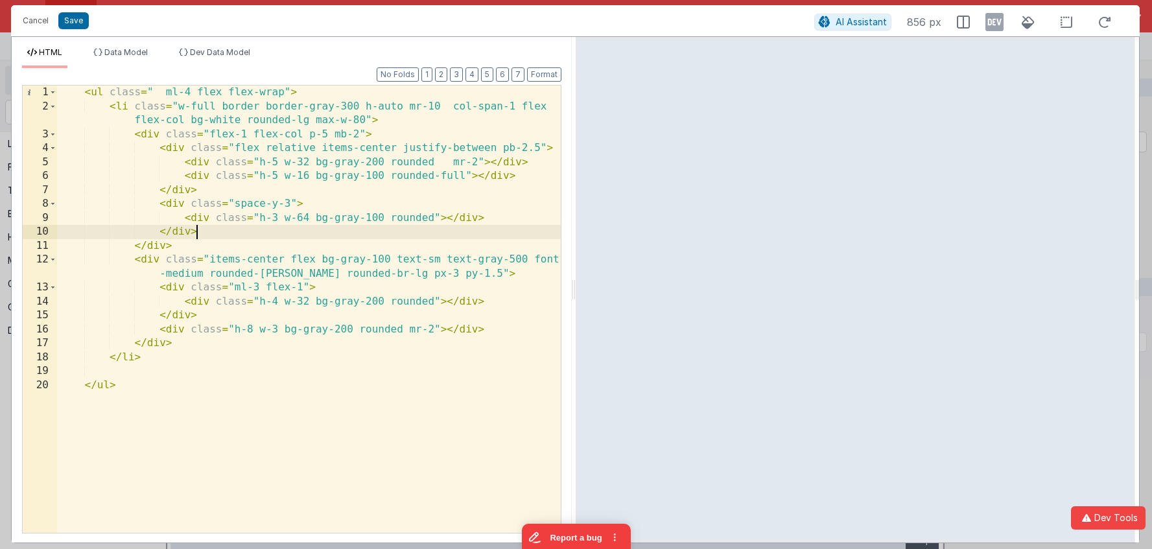
click at [397, 226] on div "< ul class = " ml-4 flex flex-wrap" > < li class = "w-full border border-gray-3…" at bounding box center [309, 323] width 504 height 475
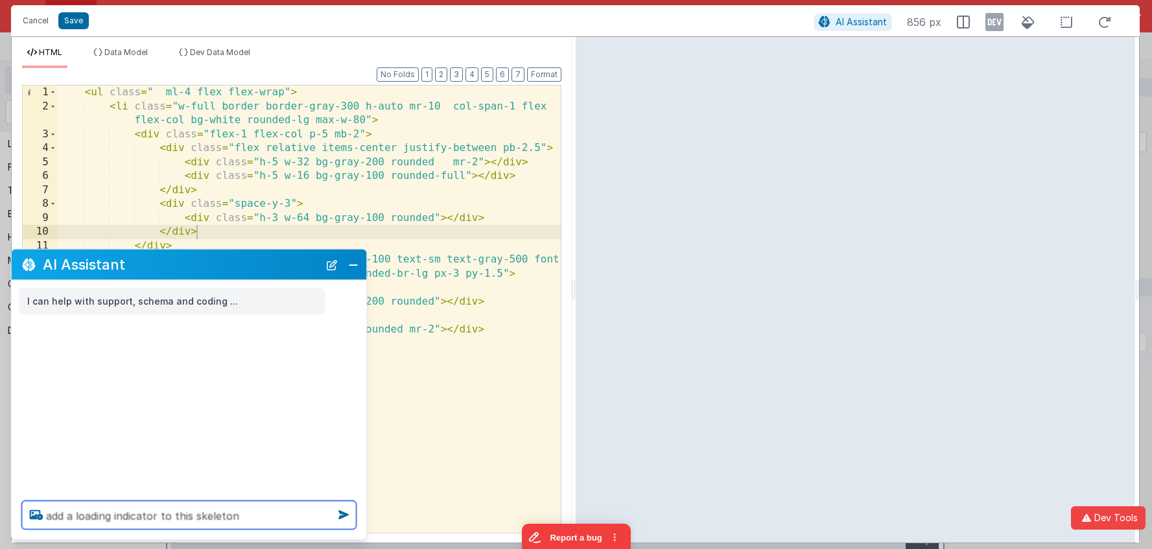
type textarea "add a loading indicator to this skeleton"
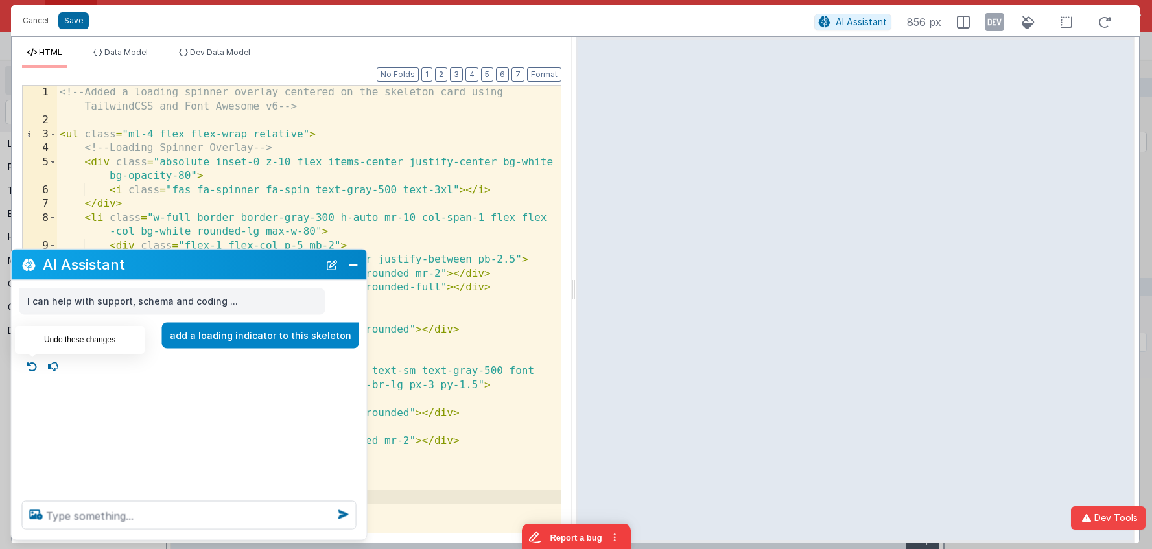
click at [34, 371] on icon at bounding box center [32, 366] width 21 height 21
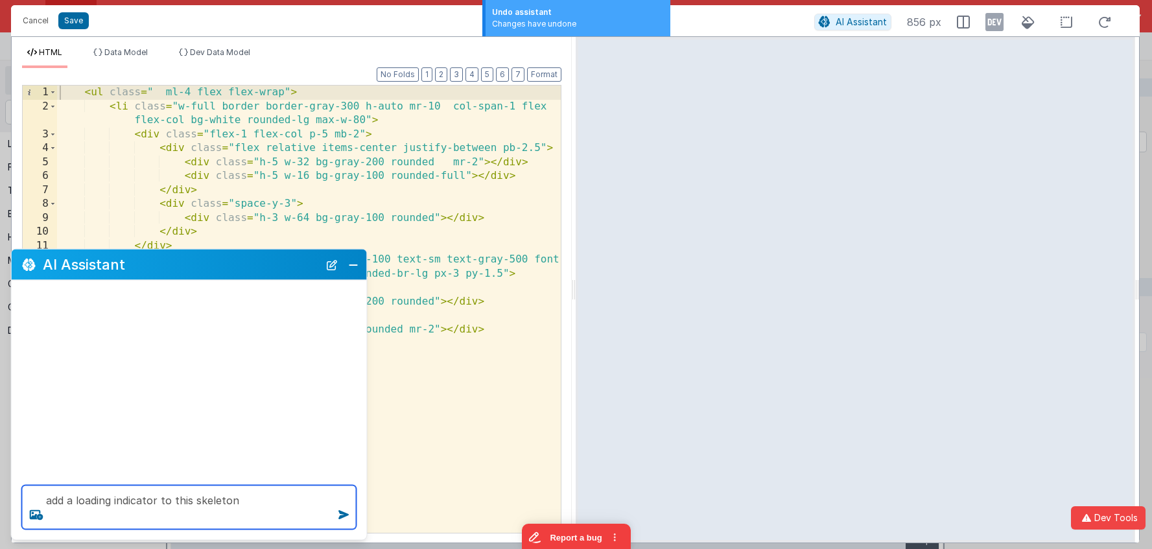
drag, startPoint x: 167, startPoint y: 522, endPoint x: 181, endPoint y: 520, distance: 13.7
click at [167, 522] on textarea "add a loading indicator to this skeleton" at bounding box center [189, 507] width 334 height 44
click at [245, 500] on textarea "add a loading indicator to this skeleton" at bounding box center [189, 507] width 334 height 44
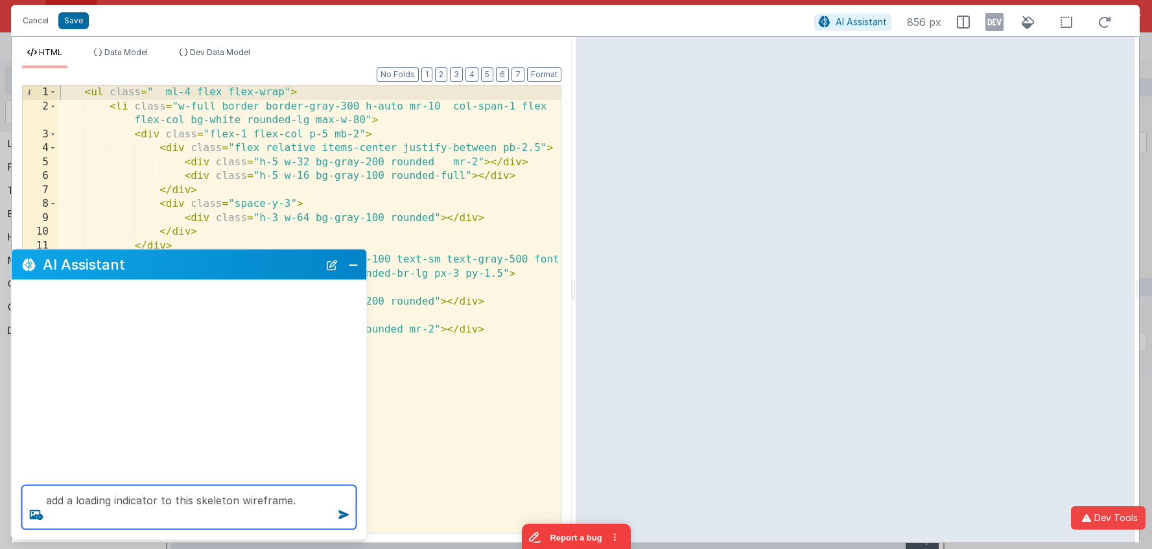
click at [94, 502] on textarea "add a loading indicator to this skeleton wireframe." at bounding box center [189, 507] width 334 height 44
type textarea "add a annimation indicator to this skeleton wireframe."
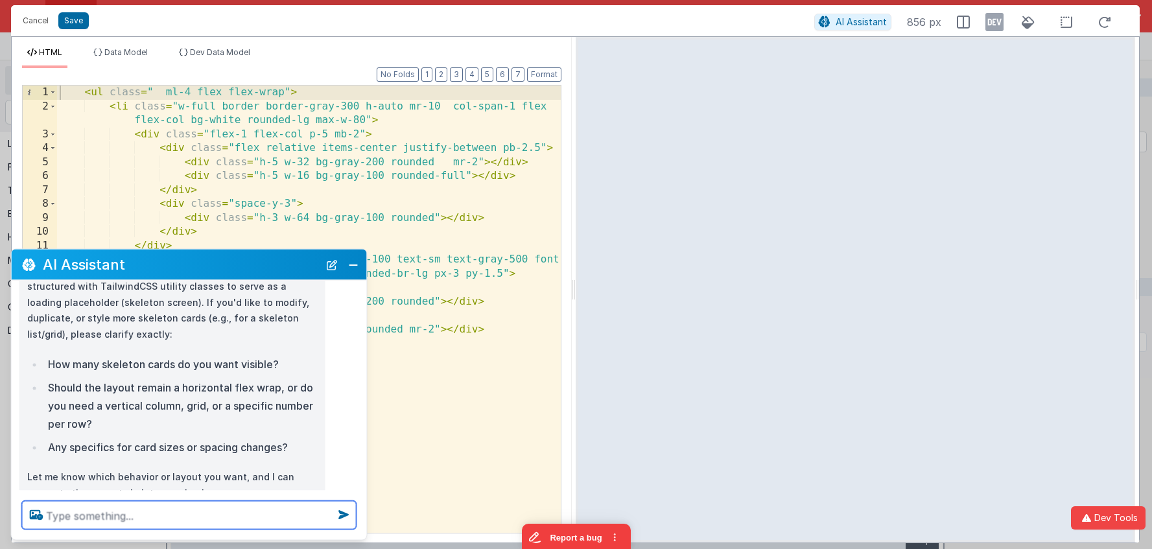
scroll to position [89, 0]
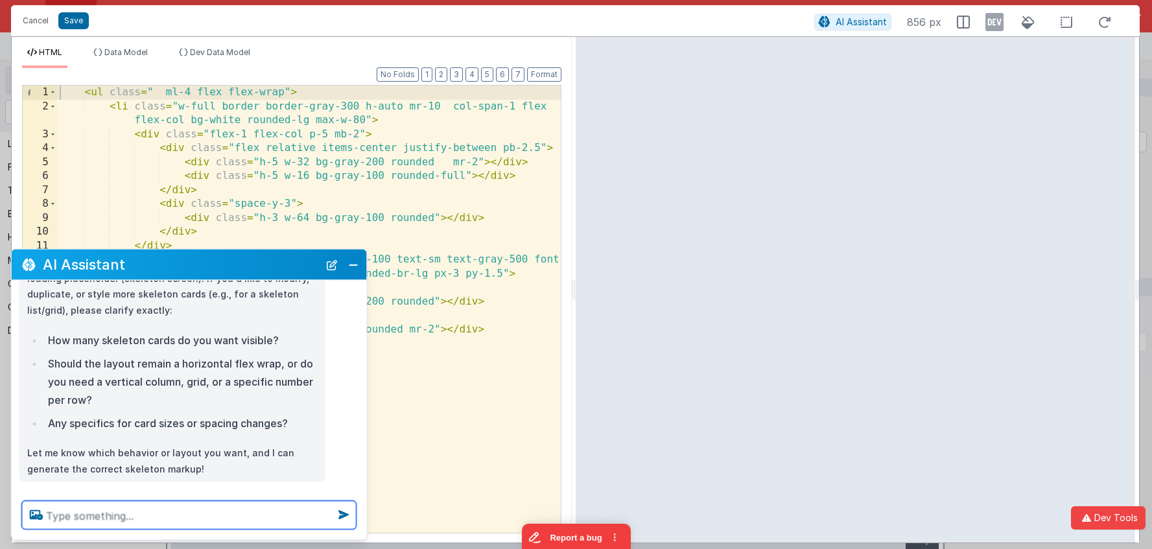
click at [220, 507] on textarea at bounding box center [189, 515] width 334 height 29
type textarea "this is a skeleton loader but needs an annimation"
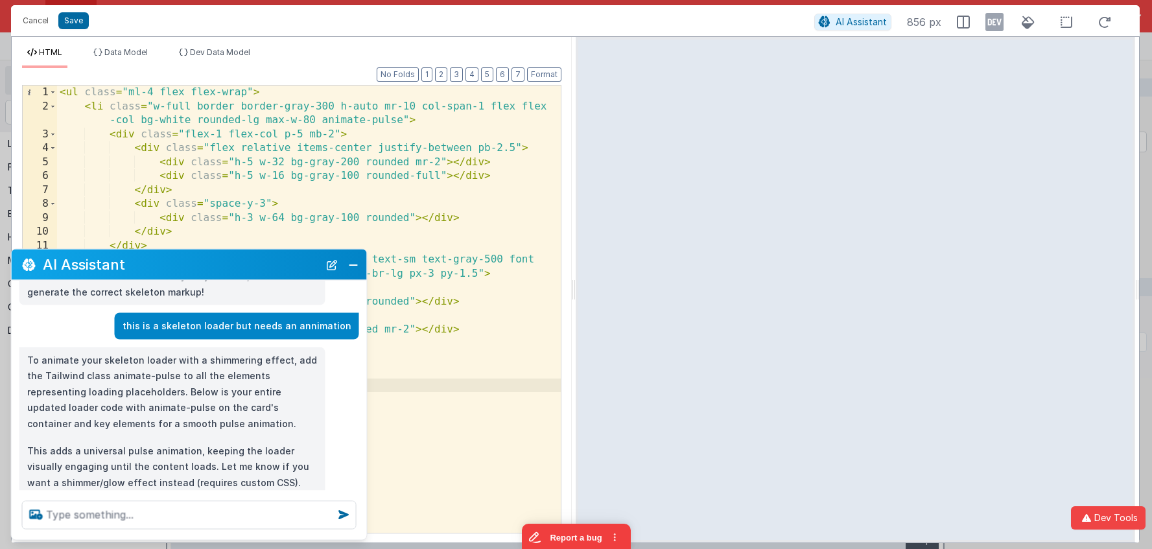
scroll to position [279, 0]
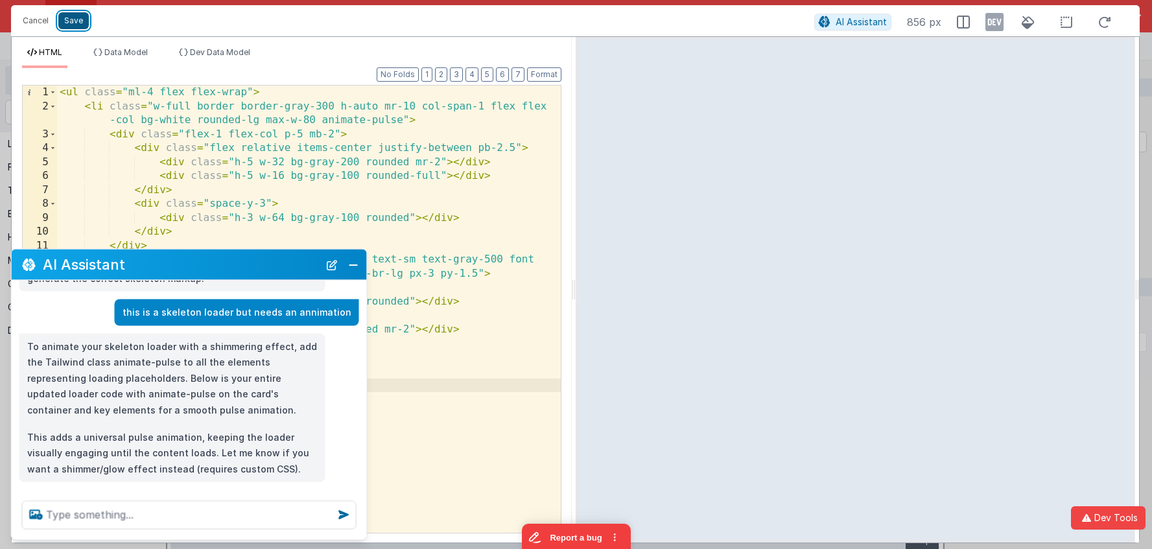
click at [69, 25] on button "Save" at bounding box center [73, 20] width 30 height 17
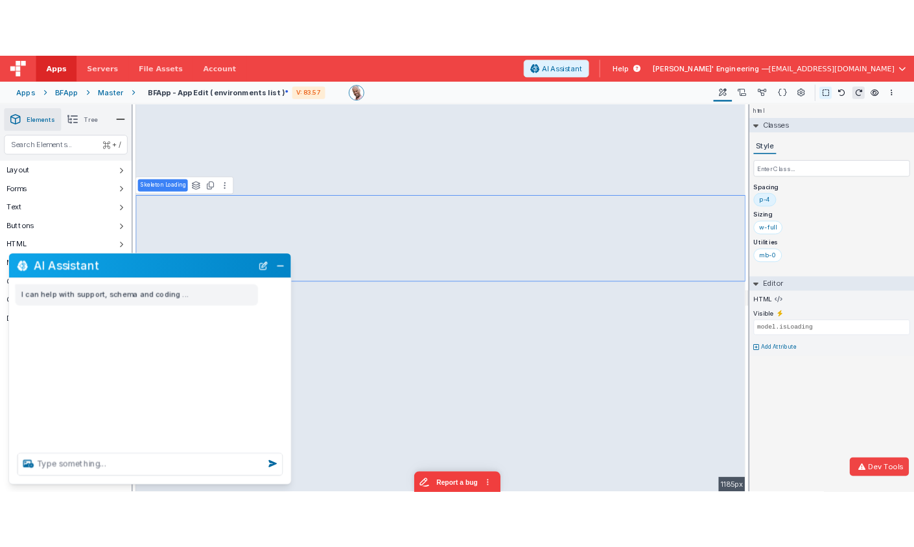
scroll to position [0, 0]
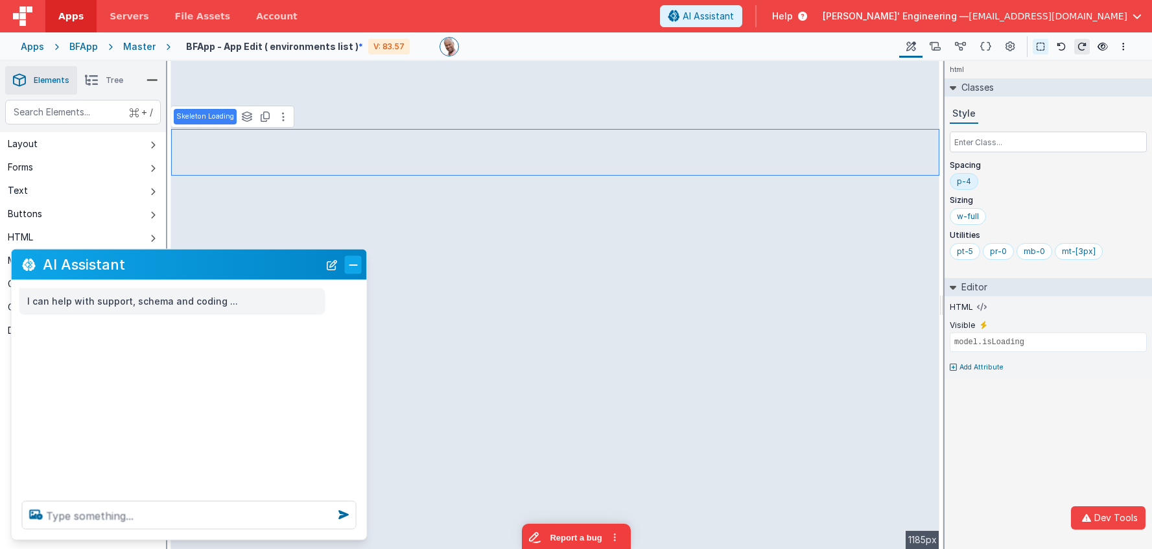
click at [354, 268] on button "Close" at bounding box center [353, 264] width 17 height 18
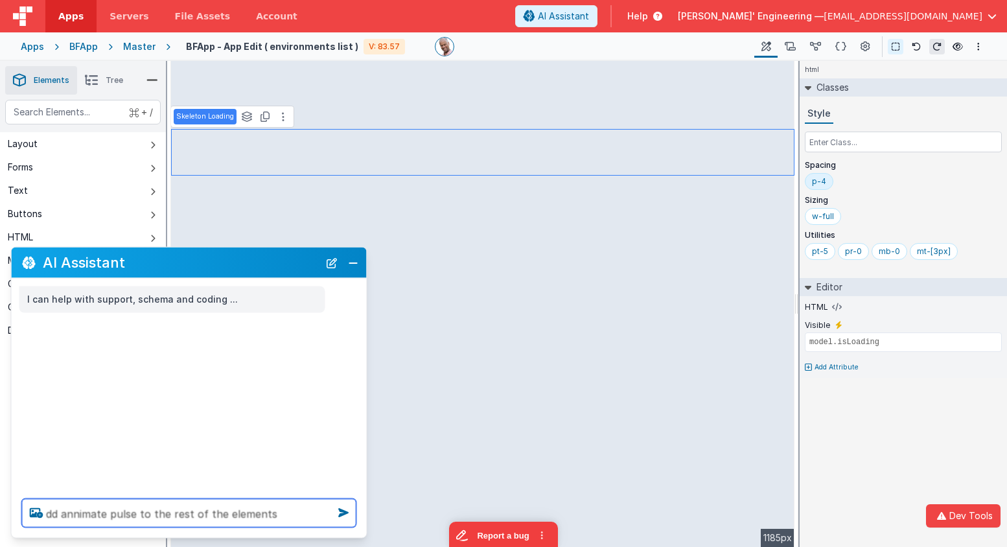
type textarea "dd annimate pulse to the rest of the elements"
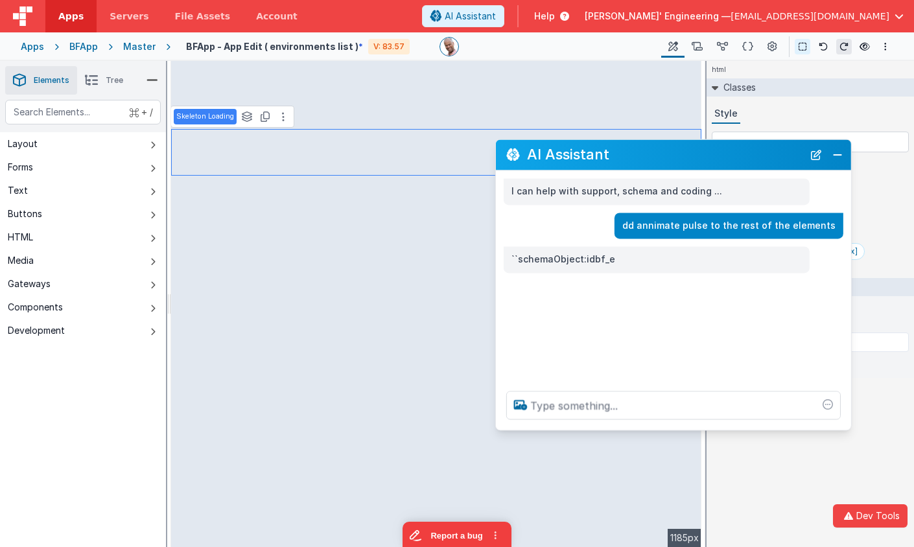
drag, startPoint x: 542, startPoint y: 201, endPoint x: 678, endPoint y: 152, distance: 144.5
click at [678, 152] on h2 "AI Assistant" at bounding box center [665, 155] width 276 height 16
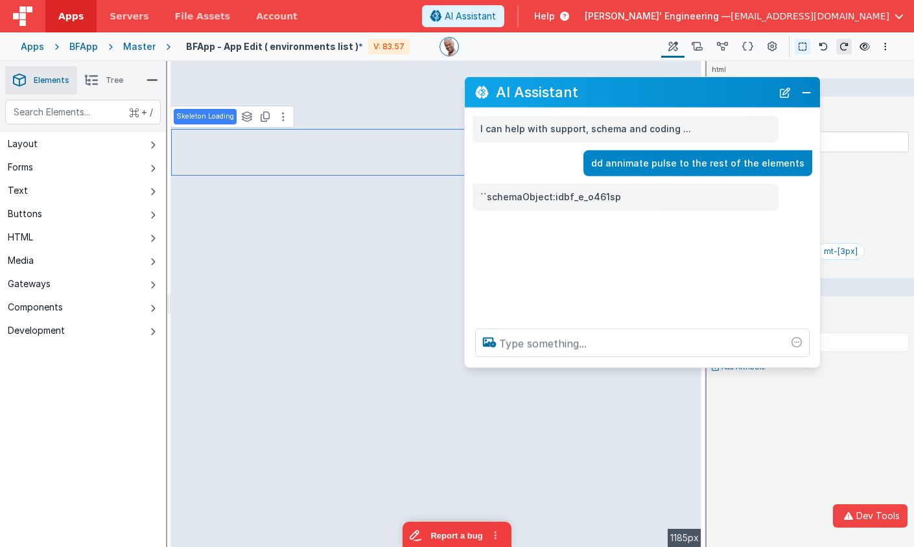
drag, startPoint x: 759, startPoint y: 151, endPoint x: 727, endPoint y: 89, distance: 69.8
click at [728, 89] on h2 "AI Assistant" at bounding box center [634, 92] width 276 height 16
click at [793, 98] on button "New Chat" at bounding box center [785, 92] width 18 height 18
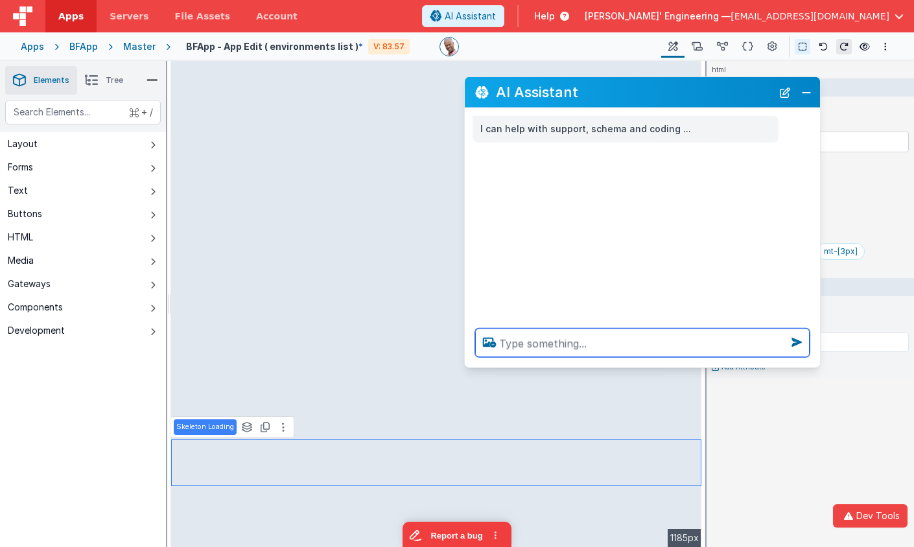
click at [571, 346] on textarea at bounding box center [642, 343] width 334 height 29
type textarea "add animate pulse to this like the others"
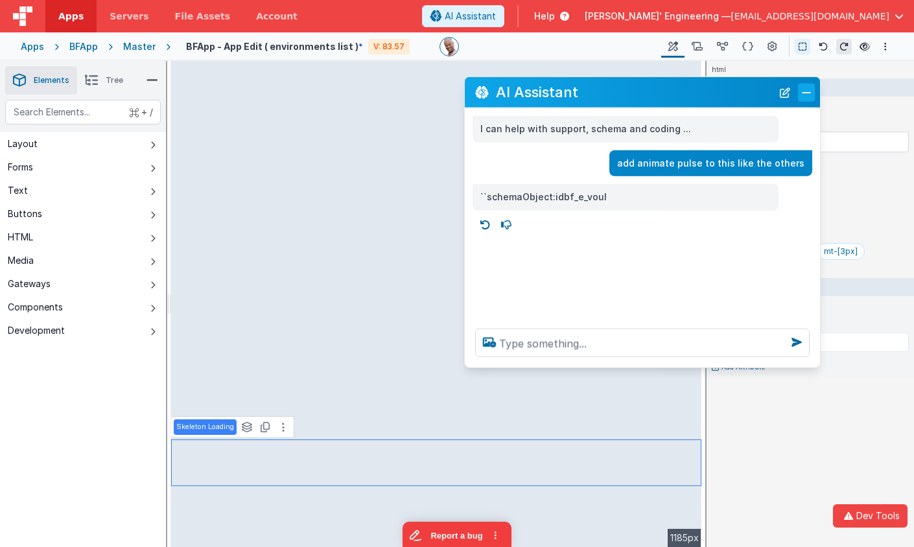
click at [801, 95] on button "Close" at bounding box center [806, 92] width 17 height 18
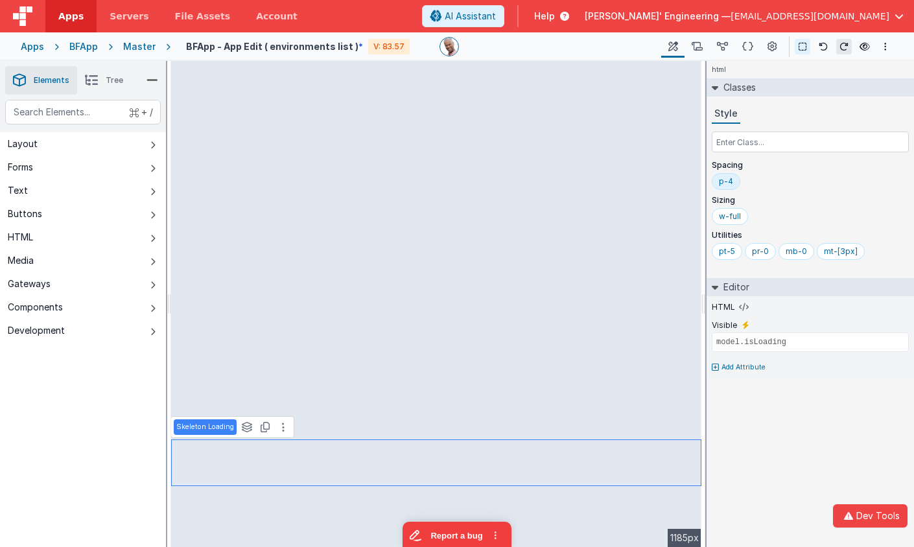
click at [821, 183] on div "p-4" at bounding box center [810, 184] width 197 height 22
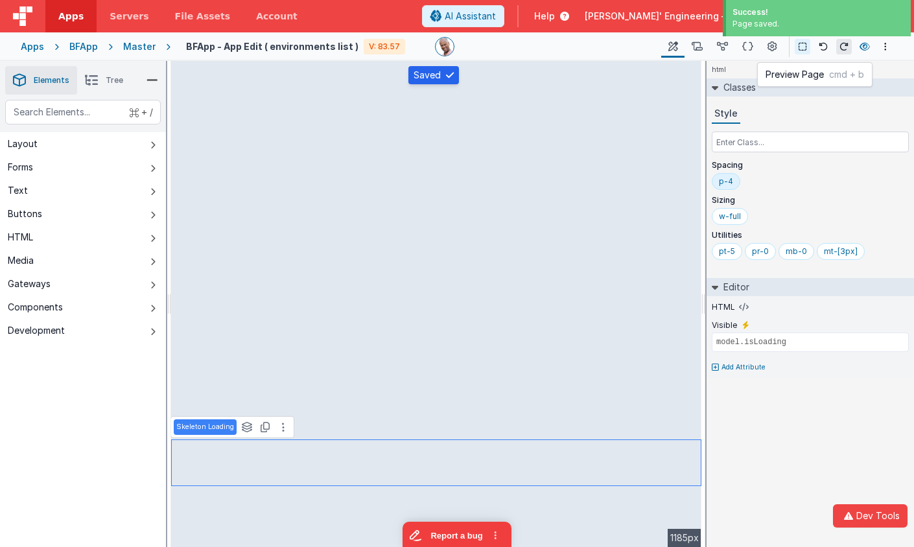
click at [862, 47] on icon at bounding box center [864, 46] width 10 height 9
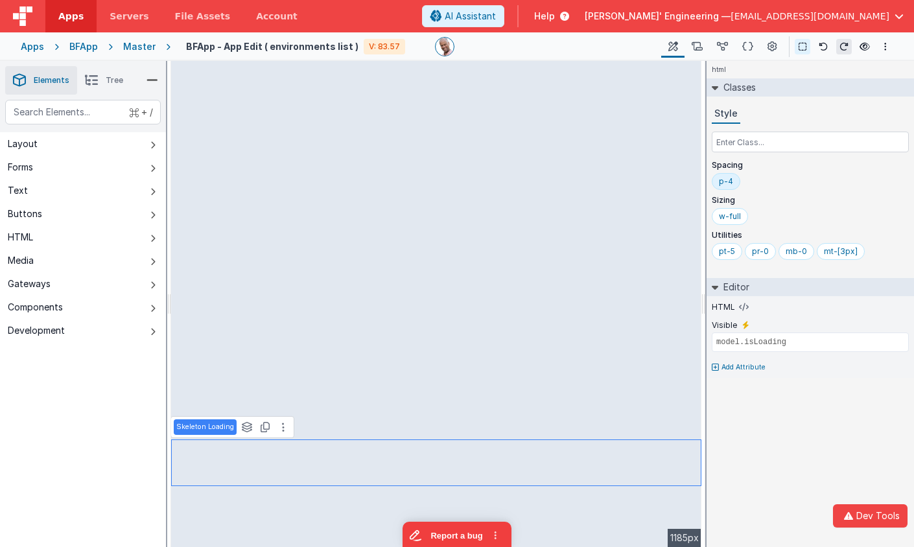
click at [132, 49] on div "Master" at bounding box center [139, 46] width 32 height 13
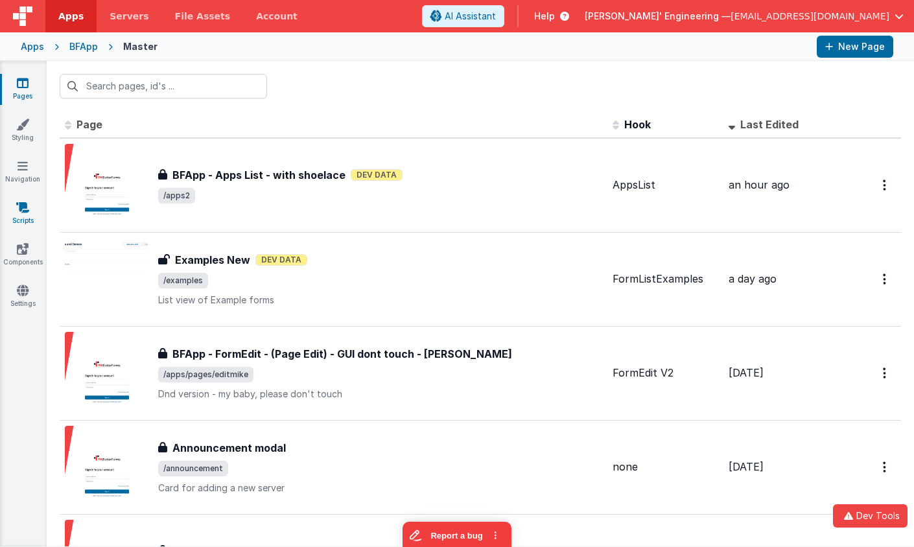
click at [22, 207] on icon at bounding box center [22, 207] width 13 height 13
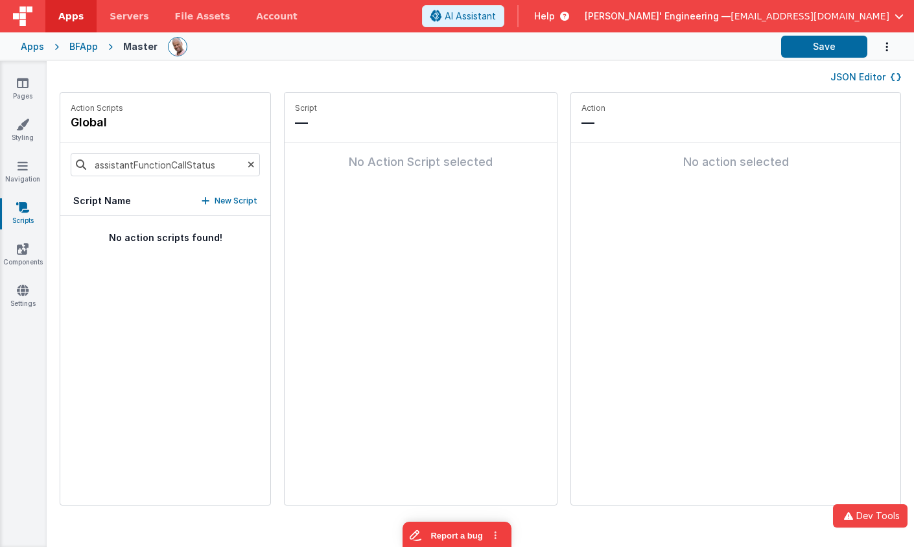
click at [123, 202] on h5 "Script Name" at bounding box center [102, 200] width 58 height 13
click at [189, 165] on input "assistantFunctionCallStatus" at bounding box center [165, 164] width 189 height 23
drag, startPoint x: 194, startPoint y: 165, endPoint x: 103, endPoint y: 163, distance: 91.4
click at [103, 163] on input "assistantFunctionCallStatus" at bounding box center [165, 164] width 189 height 23
click at [248, 165] on icon at bounding box center [251, 165] width 7 height 44
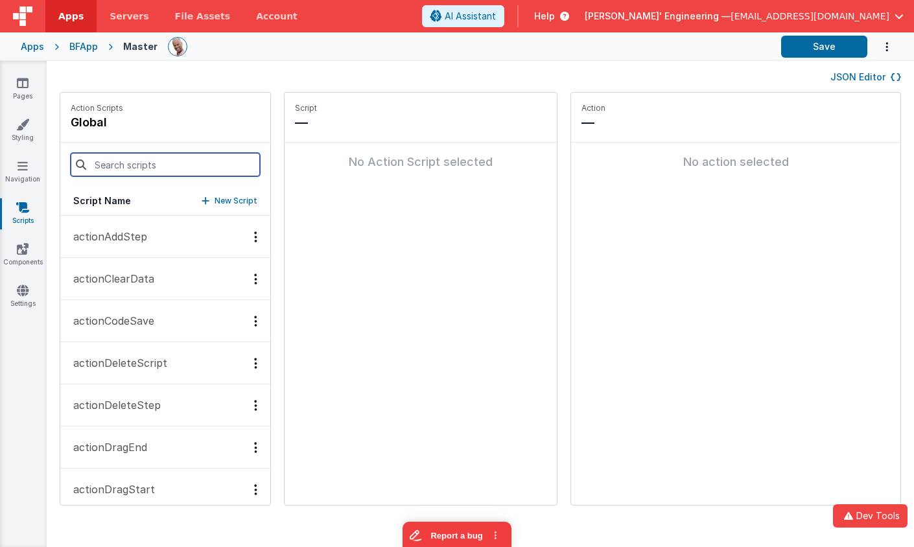
click at [163, 166] on input at bounding box center [165, 164] width 189 height 23
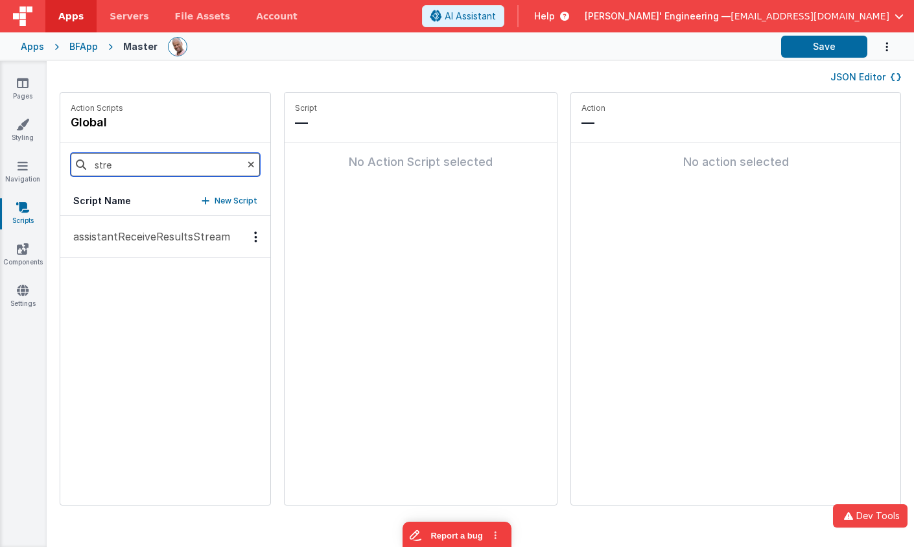
type input "stre"
click at [154, 237] on p "assistantReceiveResultsStream" at bounding box center [147, 237] width 165 height 16
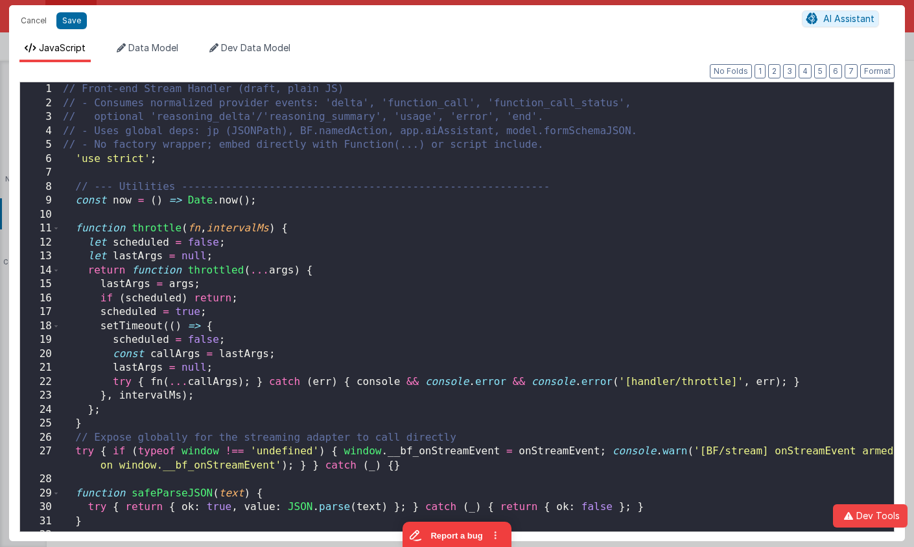
click at [595, 191] on div "// Front-end Stream Handler (draft, plain JS) // - Consumes normalized provider…" at bounding box center [476, 320] width 833 height 477
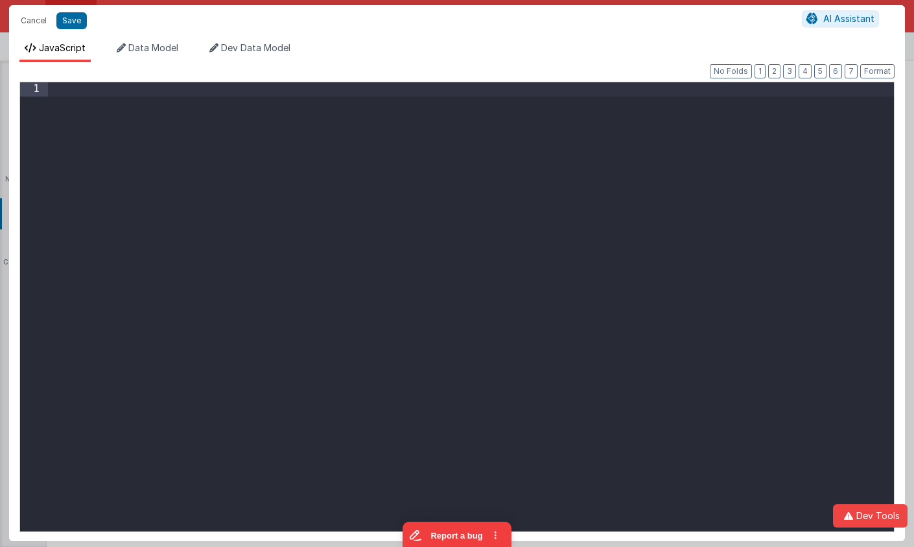
scroll to position [13233, 0]
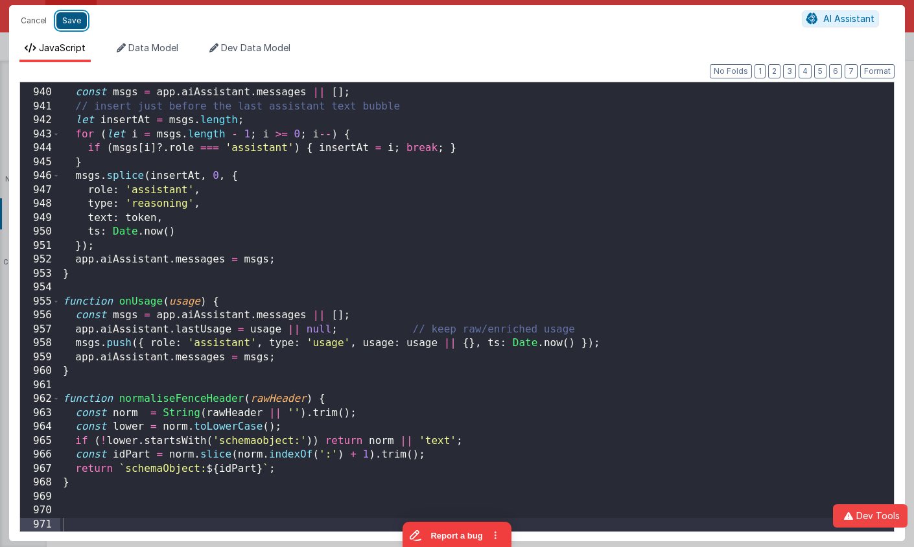
click at [74, 25] on button "Save" at bounding box center [71, 20] width 30 height 17
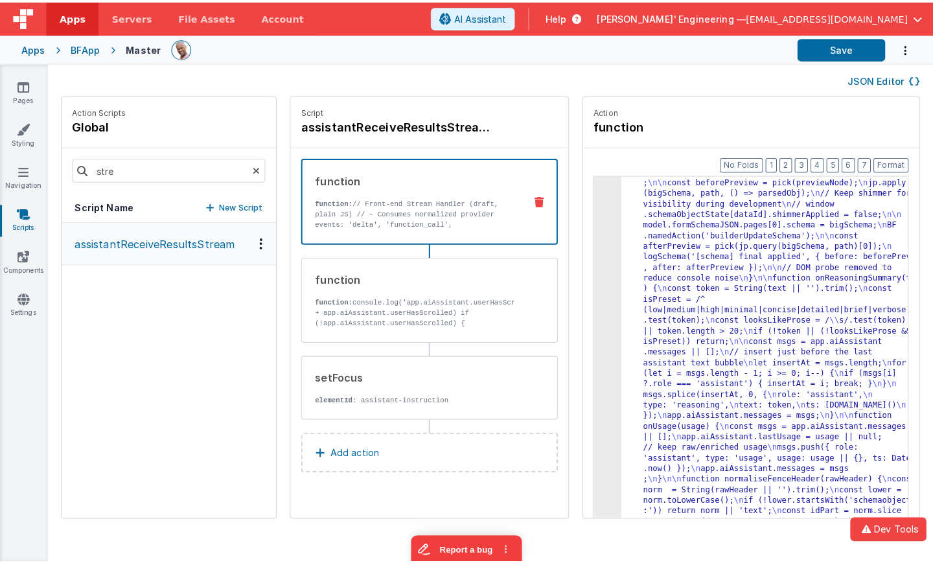
scroll to position [6822, 0]
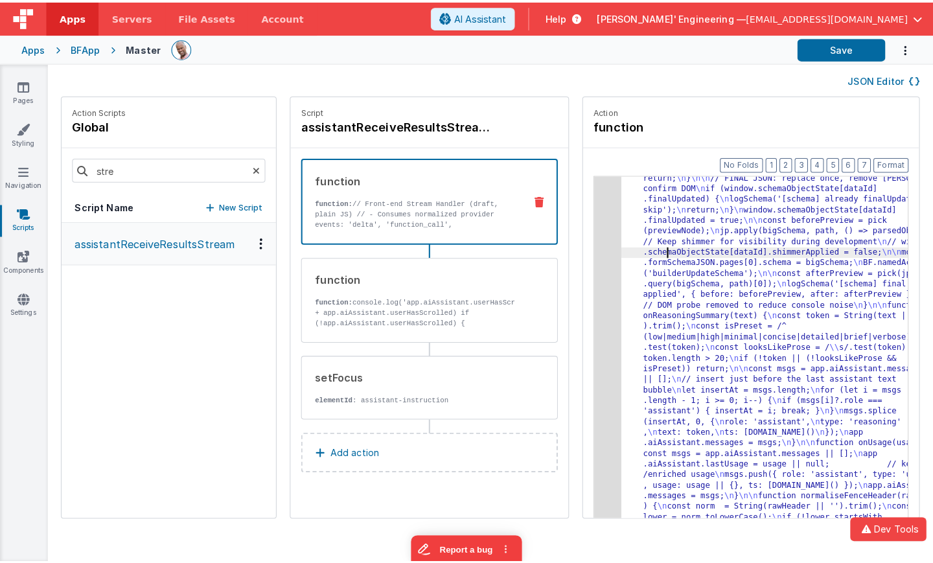
scroll to position [6328, 0]
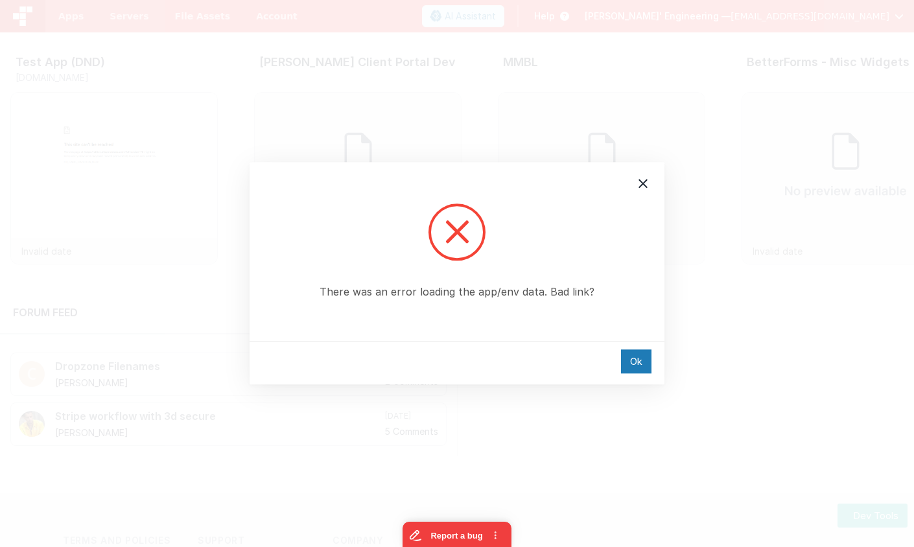
click at [636, 180] on icon at bounding box center [643, 184] width 16 height 16
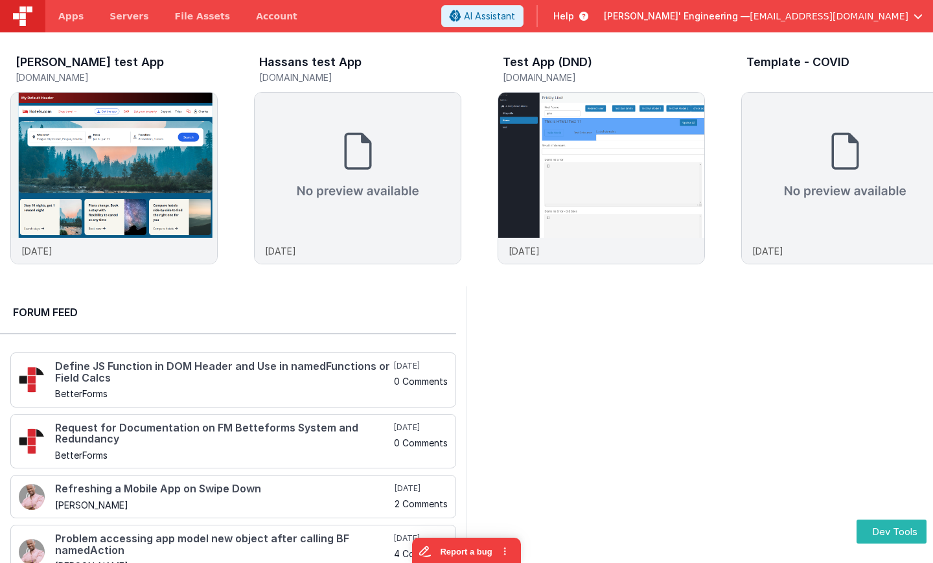
click at [797, 397] on div at bounding box center [700, 463] width 467 height 354
